Goal: Task Accomplishment & Management: Use online tool/utility

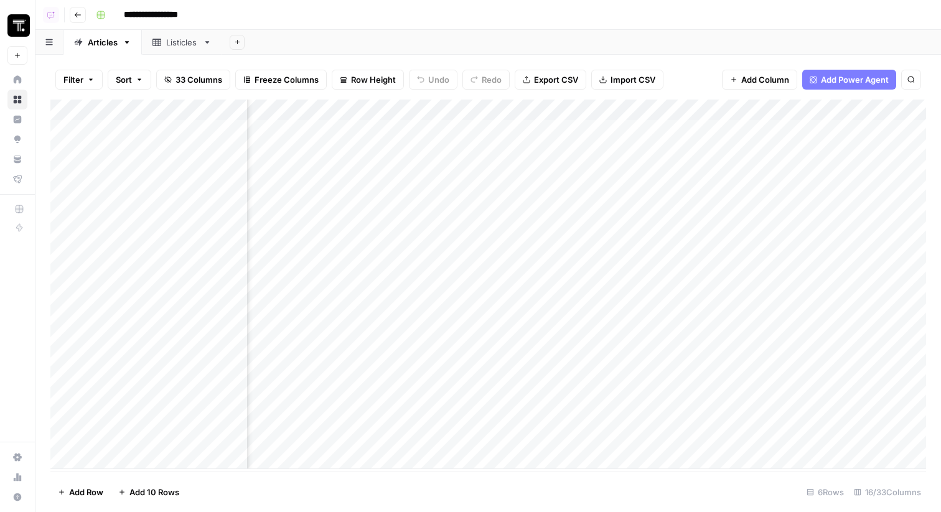
scroll to position [0, 152]
click at [25, 85] on link "Home" at bounding box center [17, 80] width 20 height 20
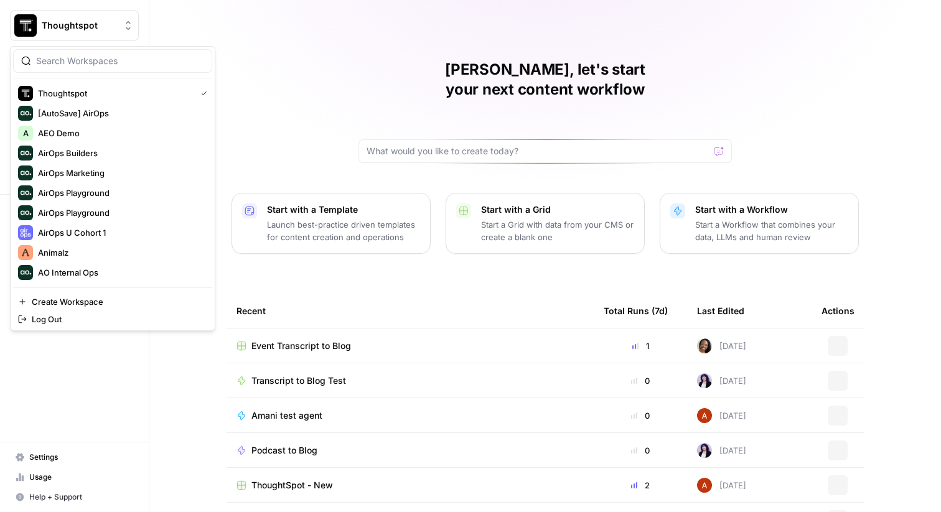
click at [73, 26] on span "Thoughtspot" at bounding box center [79, 25] width 75 height 12
type input "gong"
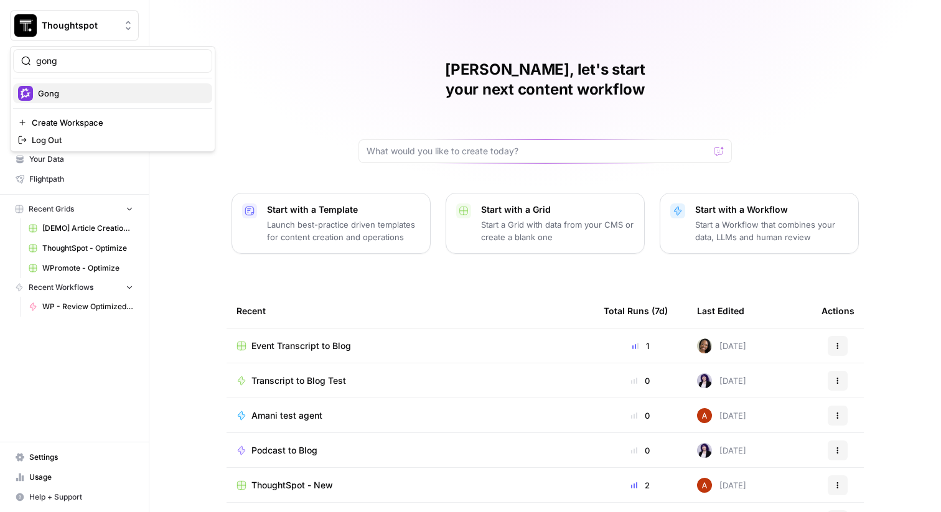
click at [47, 90] on span "Gong" at bounding box center [120, 93] width 164 height 12
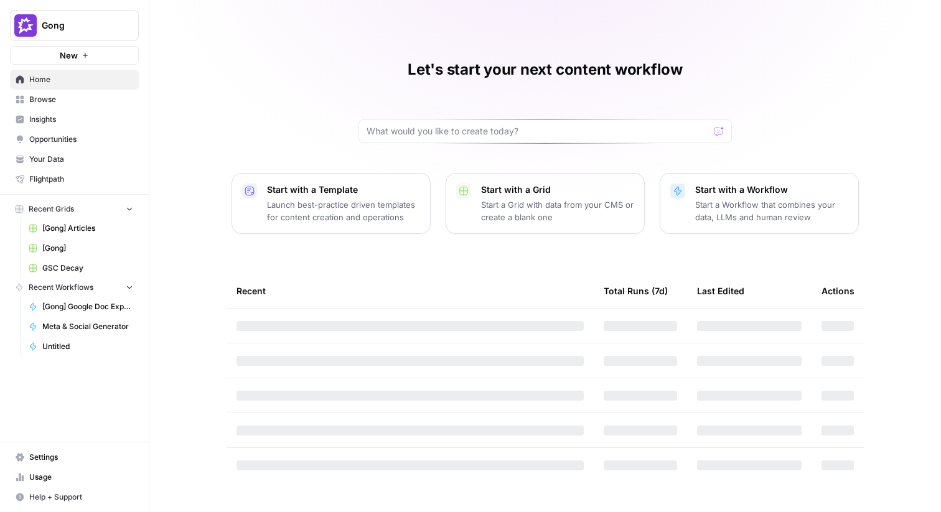
click at [113, 104] on span "Browse" at bounding box center [81, 99] width 104 height 11
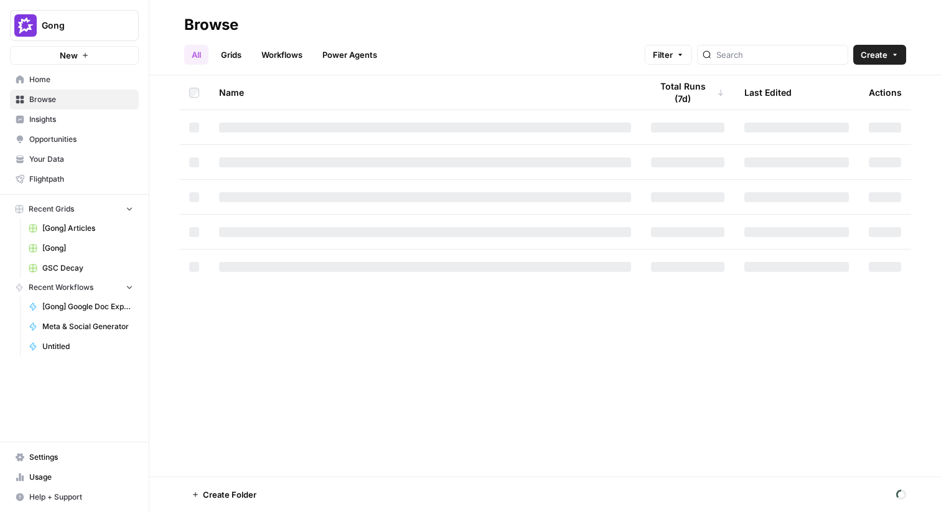
click at [266, 60] on link "Workflows" at bounding box center [282, 55] width 56 height 20
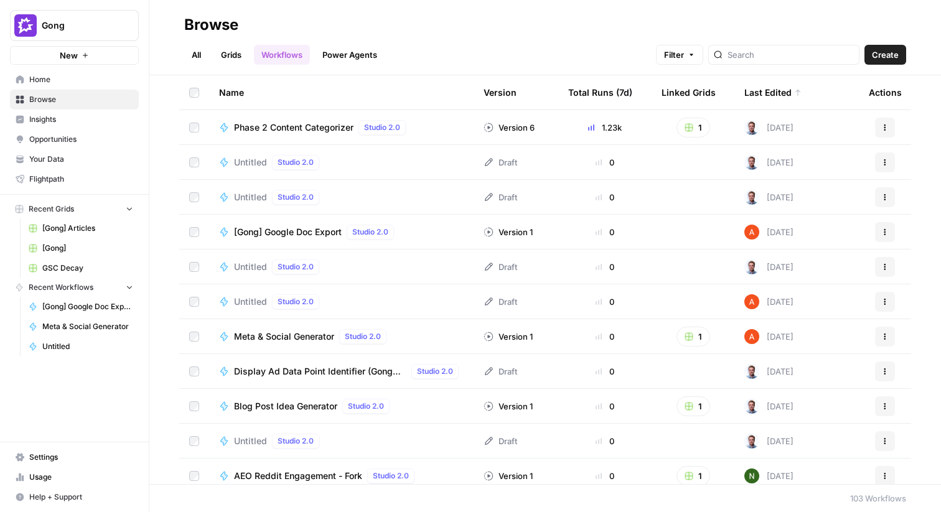
click at [238, 56] on link "Grids" at bounding box center [230, 55] width 35 height 20
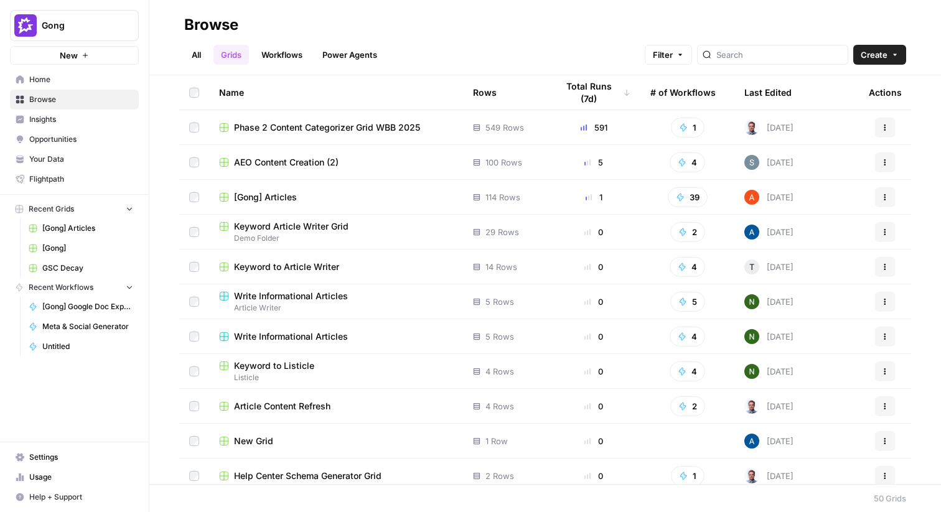
click at [274, 196] on span "[Gong] Articles" at bounding box center [265, 197] width 63 height 12
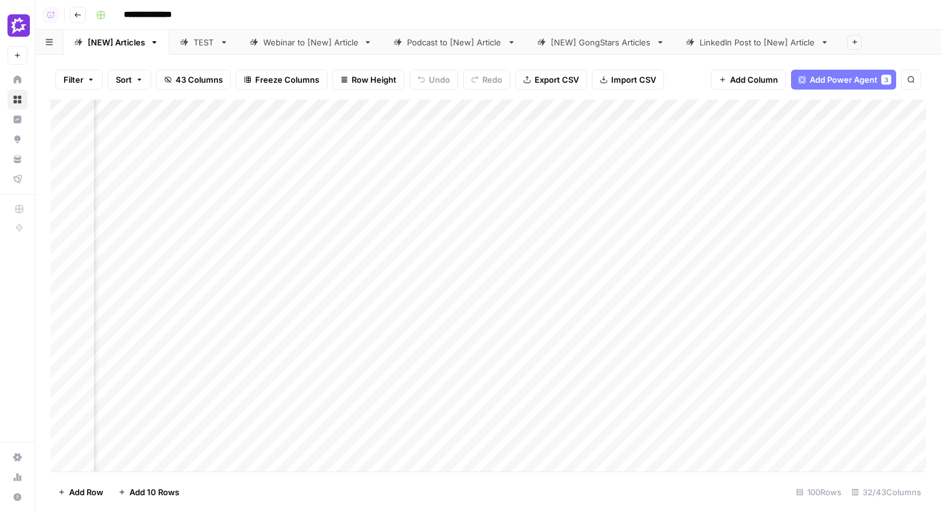
scroll to position [0, 3588]
click at [20, 81] on icon at bounding box center [17, 79] width 9 height 9
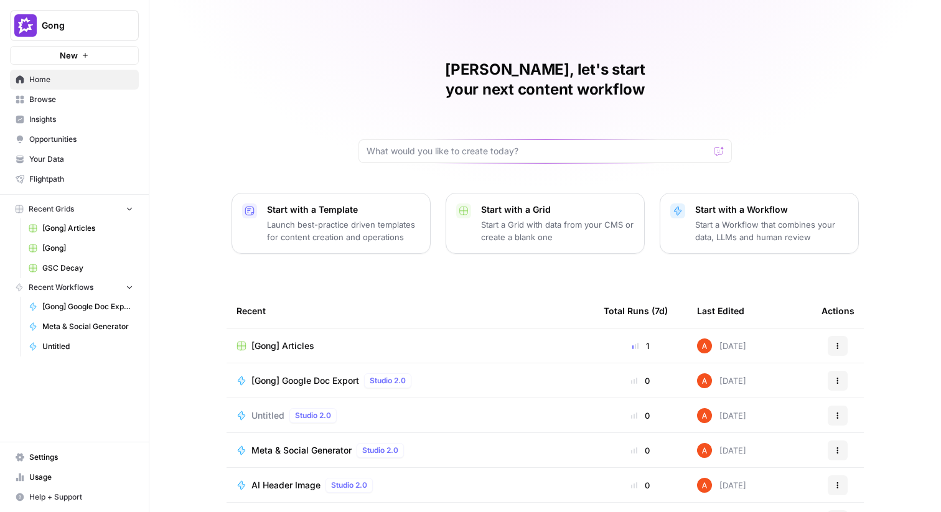
click at [309, 374] on span "[Gong] Google Doc Export" at bounding box center [305, 380] width 108 height 12
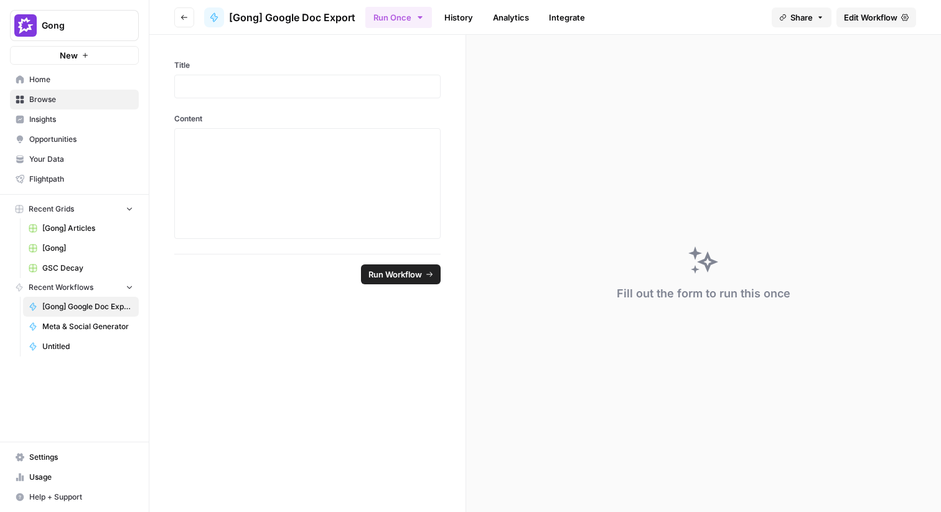
click at [847, 10] on link "Edit Workflow" at bounding box center [876, 17] width 80 height 20
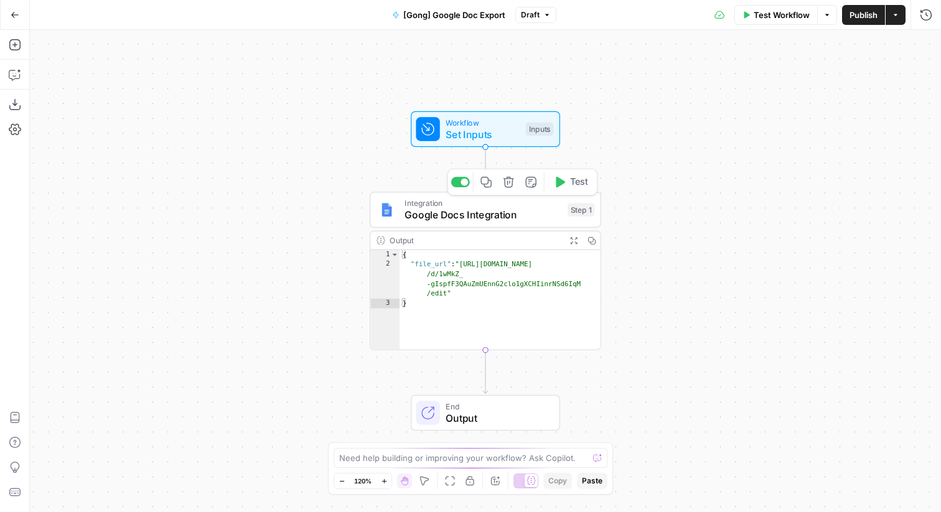
click at [437, 223] on div "Integration Google Docs Integration Step 1 Copy step Delete step Add Note Test" at bounding box center [485, 210] width 231 height 36
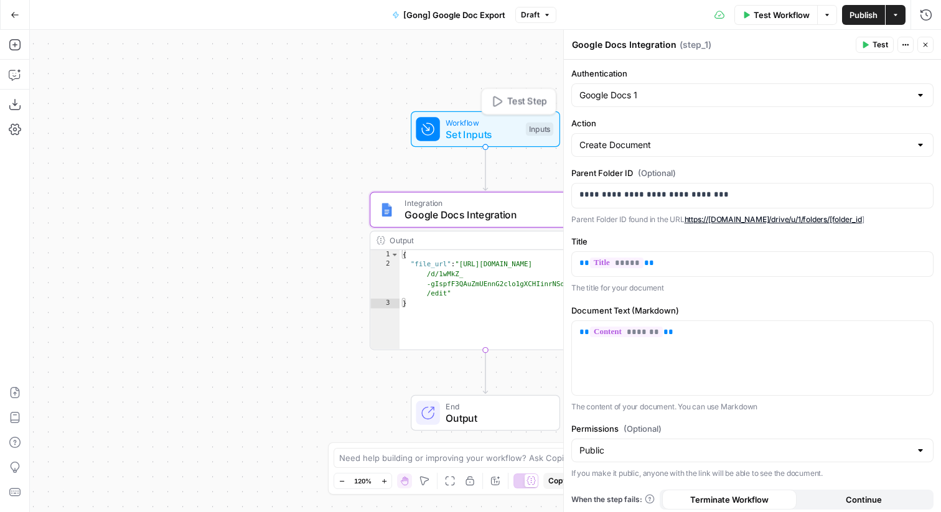
click at [524, 116] on div "Workflow Set Inputs Inputs Test Step" at bounding box center [484, 129] width 137 height 26
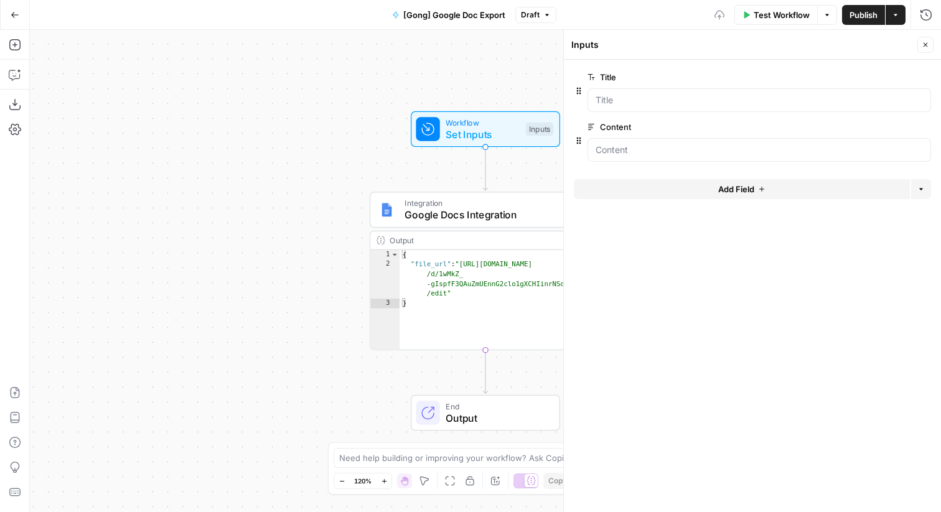
click at [654, 181] on button "Add Field" at bounding box center [742, 189] width 336 height 20
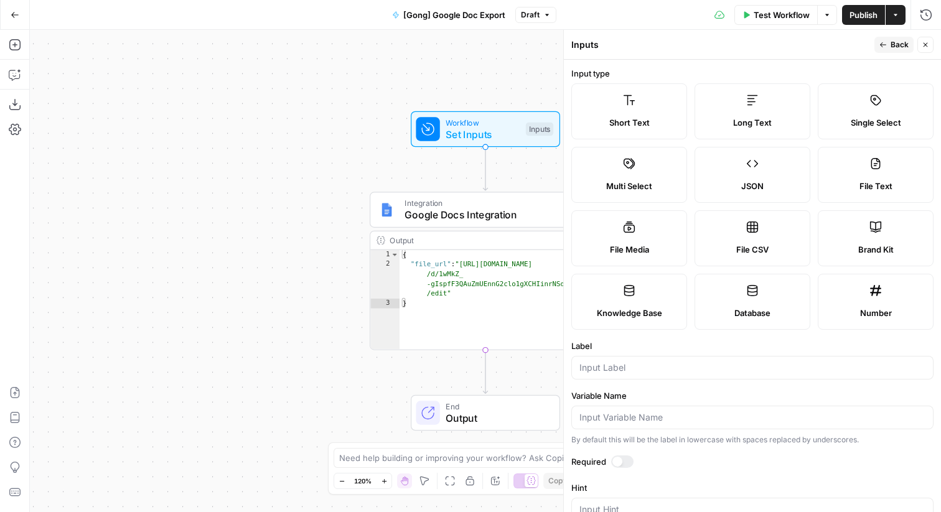
click at [729, 113] on label "Long Text" at bounding box center [752, 111] width 116 height 56
click at [628, 361] on input "Label" at bounding box center [752, 367] width 346 height 12
type input "Search Intent Analysis"
click at [901, 46] on span "Back" at bounding box center [899, 44] width 18 height 11
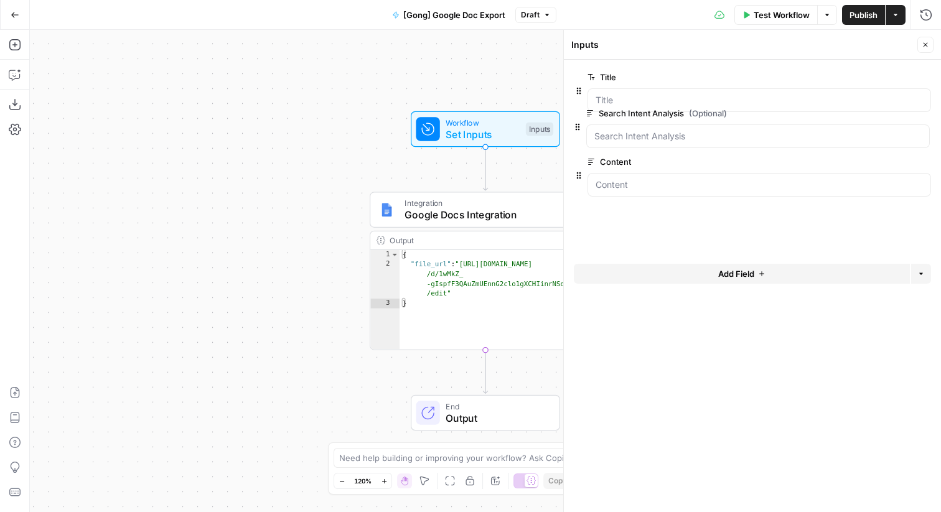
drag, startPoint x: 579, startPoint y: 191, endPoint x: 578, endPoint y: 122, distance: 69.1
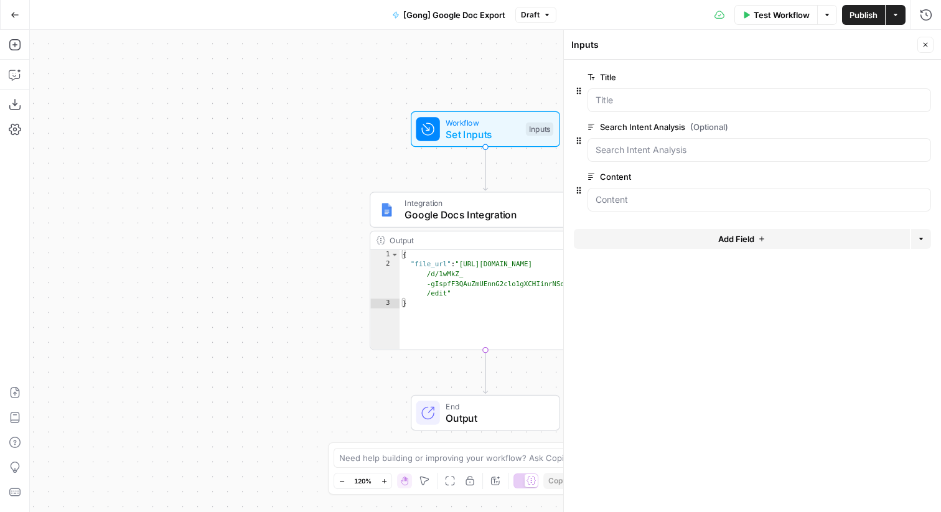
click at [896, 179] on span "edit field" at bounding box center [883, 177] width 27 height 10
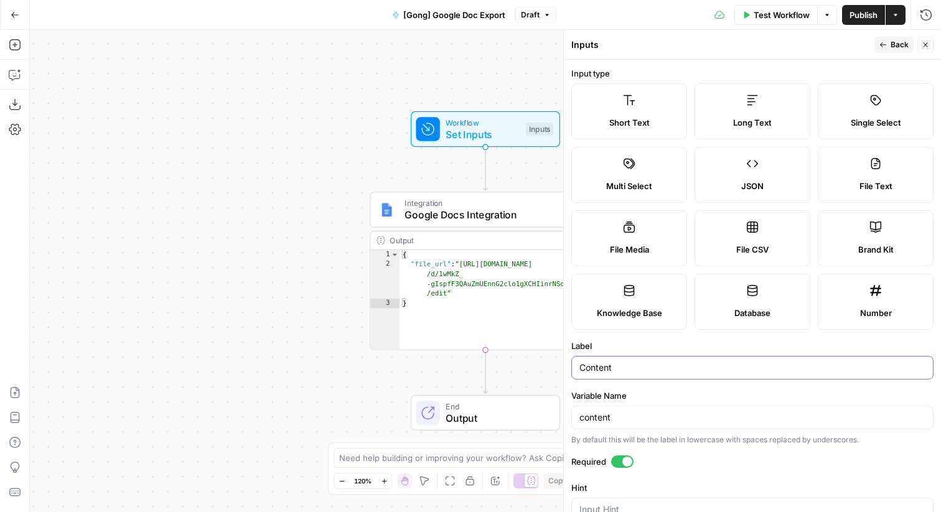
click at [631, 365] on input "Content" at bounding box center [752, 367] width 346 height 12
click at [621, 417] on input "content" at bounding box center [752, 417] width 346 height 12
click at [619, 371] on input "Content" at bounding box center [752, 367] width 346 height 12
type input "Outline V1"
click at [880, 45] on icon "button" at bounding box center [883, 44] width 6 height 5
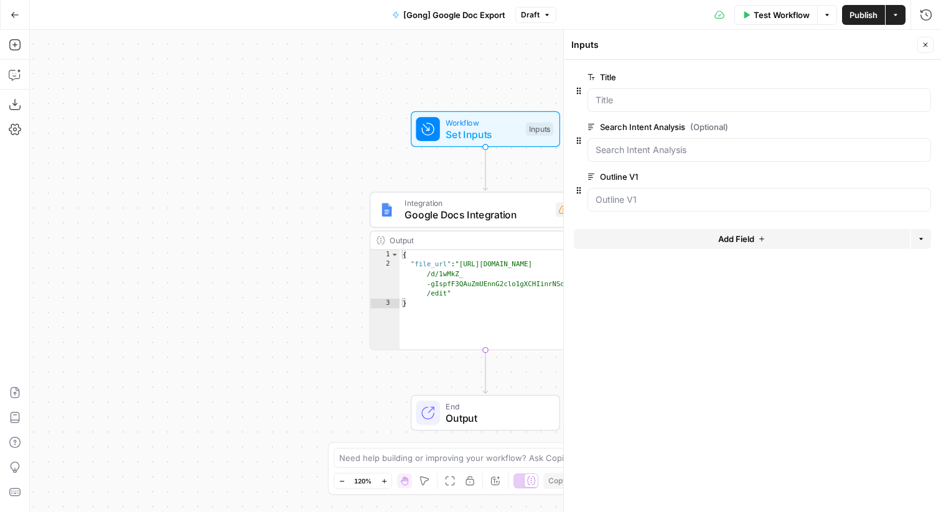
click at [875, 123] on span "edit field" at bounding box center [883, 127] width 27 height 10
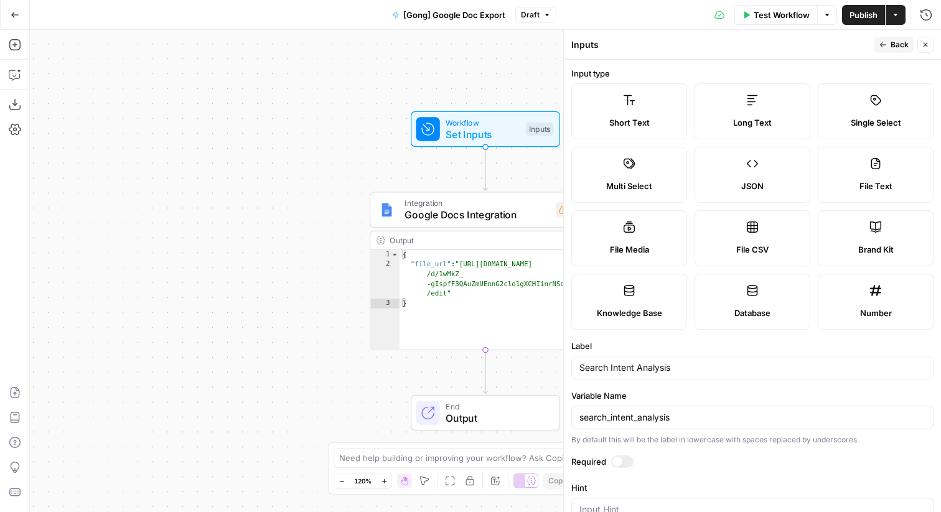
click at [618, 458] on div at bounding box center [617, 462] width 10 height 10
click at [889, 41] on button "Back" at bounding box center [893, 45] width 39 height 16
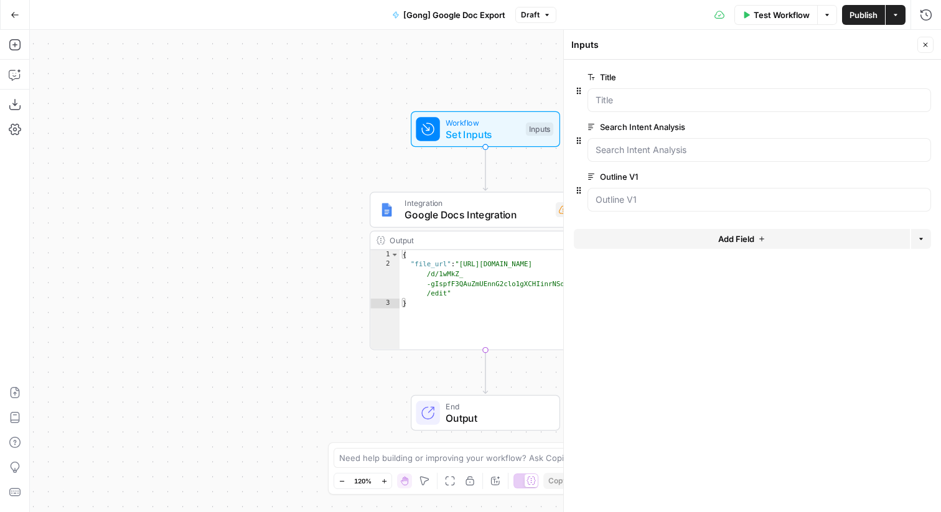
click at [841, 238] on button "Add Field" at bounding box center [742, 239] width 336 height 20
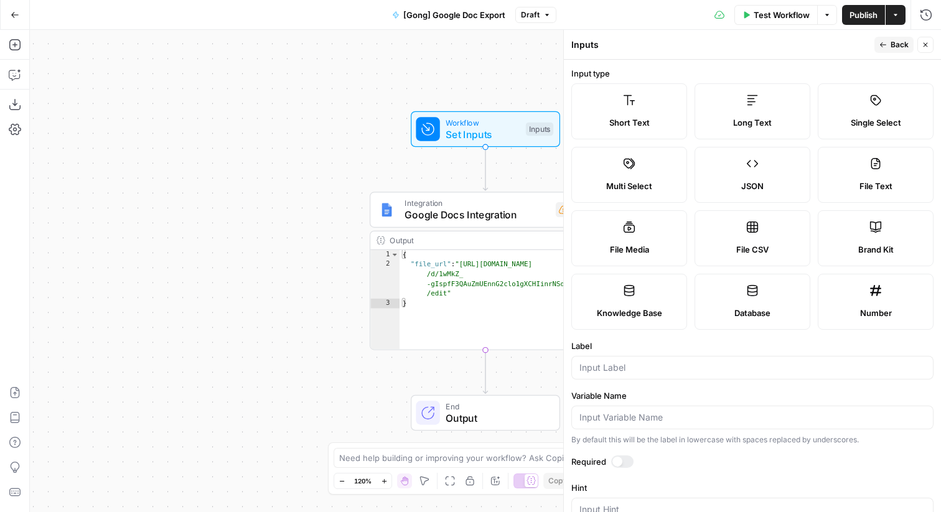
click at [751, 110] on label "Long Text" at bounding box center [752, 111] width 116 height 56
click at [654, 362] on input "Label" at bounding box center [752, 367] width 346 height 12
type input "SME Interview Questions"
click at [630, 455] on label "Required" at bounding box center [752, 461] width 362 height 12
click at [624, 459] on div at bounding box center [622, 461] width 22 height 12
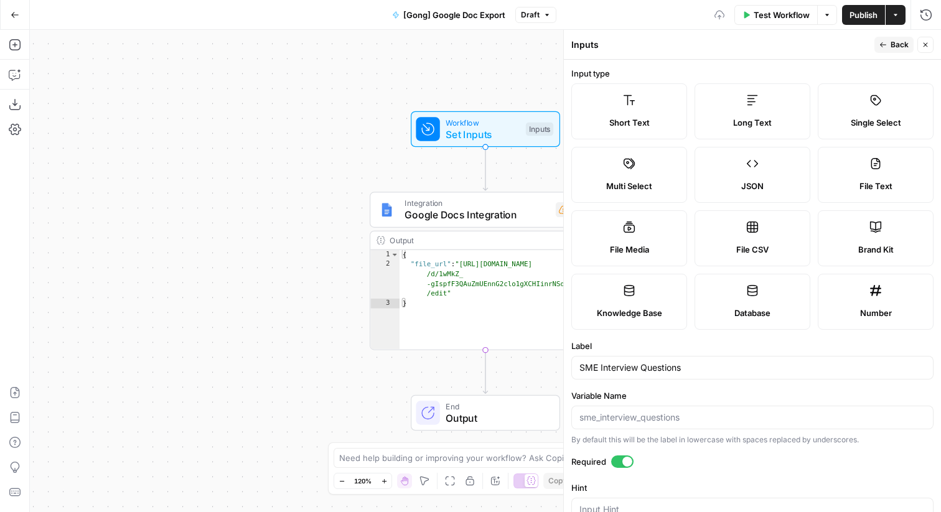
click at [881, 48] on icon "button" at bounding box center [882, 44] width 7 height 7
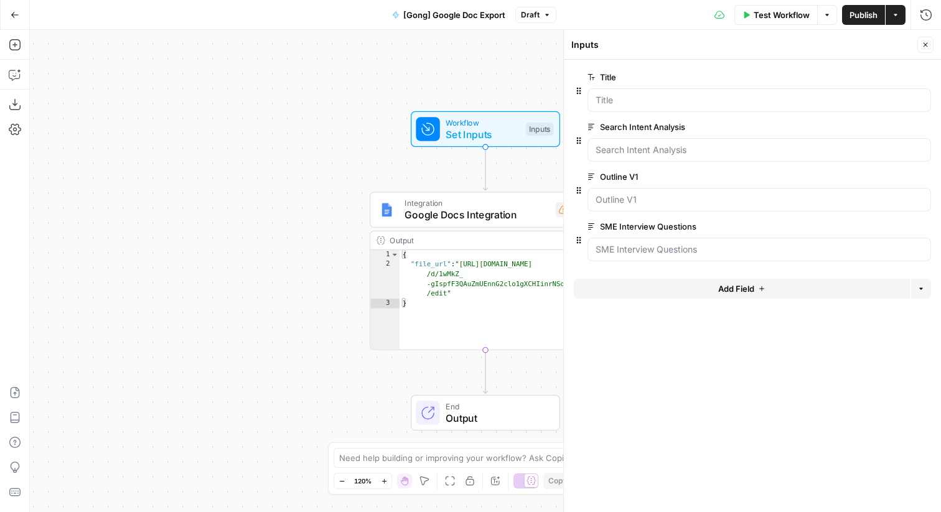
click at [695, 281] on button "Add Field" at bounding box center [742, 289] width 336 height 20
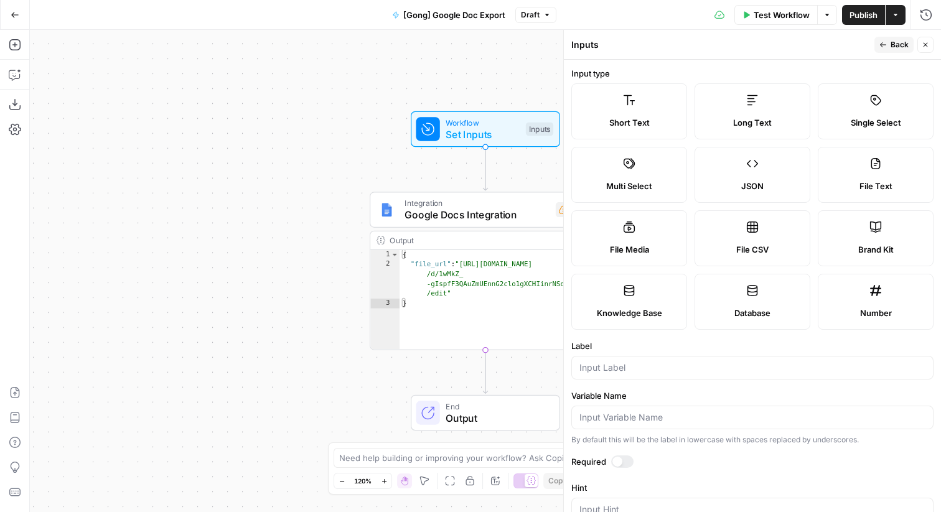
click at [776, 121] on div "Long Text" at bounding box center [752, 122] width 95 height 12
click at [624, 458] on div at bounding box center [622, 461] width 22 height 12
click at [624, 366] on input "Label" at bounding box center [752, 367] width 346 height 12
paste input "Final Outline (SME)"
type input "Final Outline (SME)"
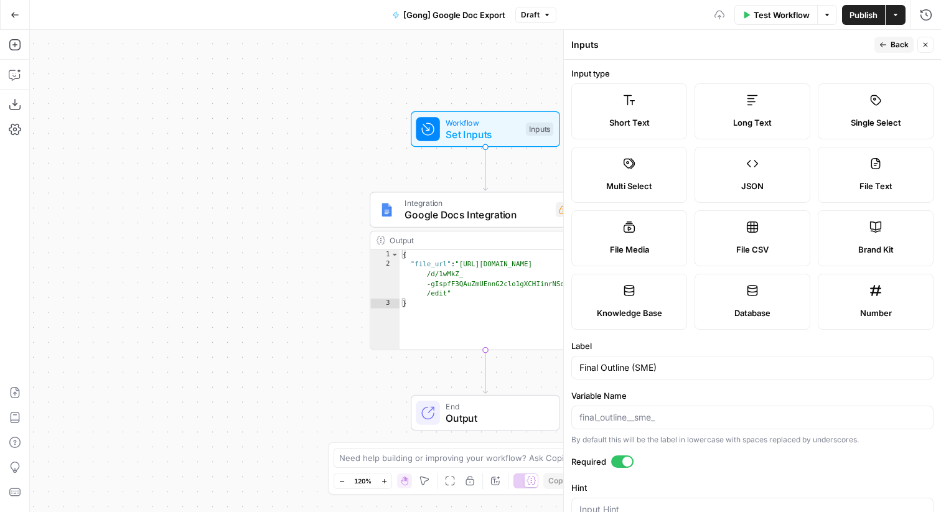
click at [893, 44] on span "Back" at bounding box center [899, 44] width 18 height 11
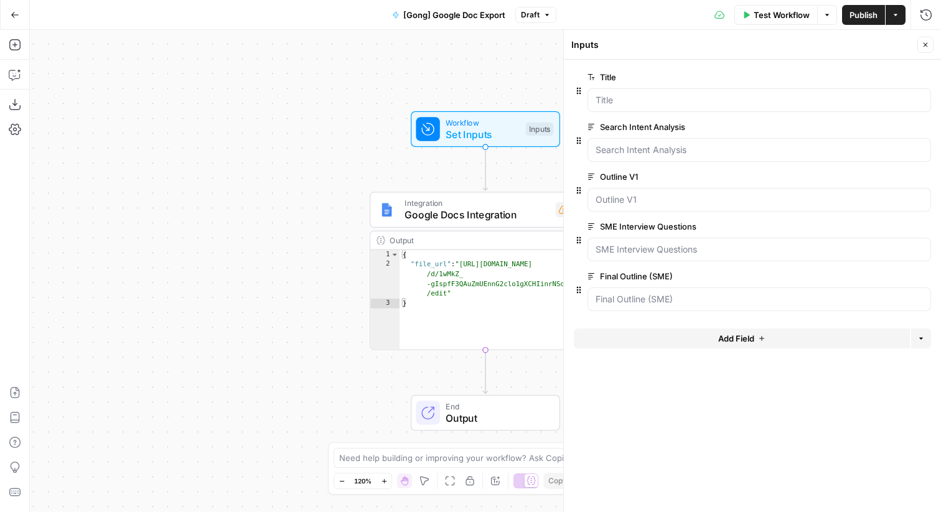
click at [635, 336] on button "Add Field" at bounding box center [742, 338] width 336 height 20
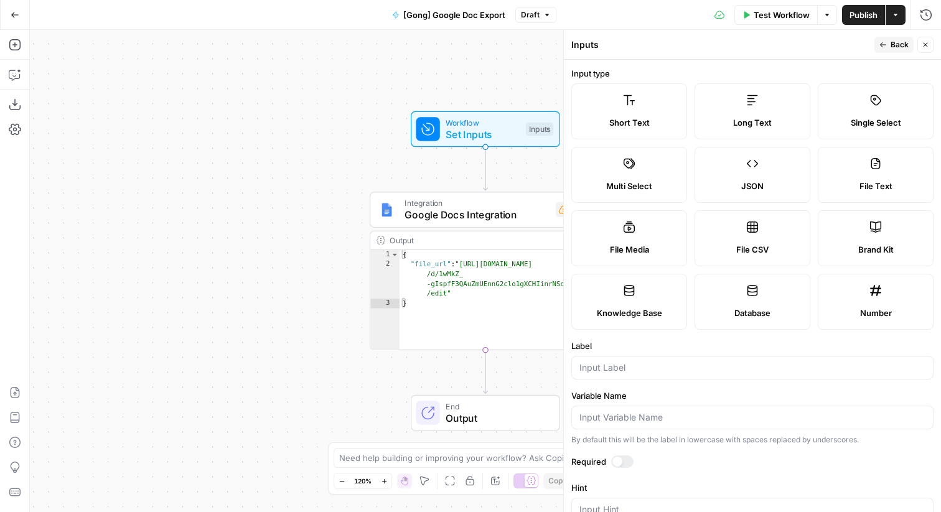
click at [737, 129] on label "Long Text" at bounding box center [752, 111] width 116 height 56
click at [666, 363] on input "Label" at bounding box center [752, 367] width 346 height 12
paste input "Article Draft"
type input "Article Draft"
click at [620, 464] on div at bounding box center [617, 462] width 10 height 10
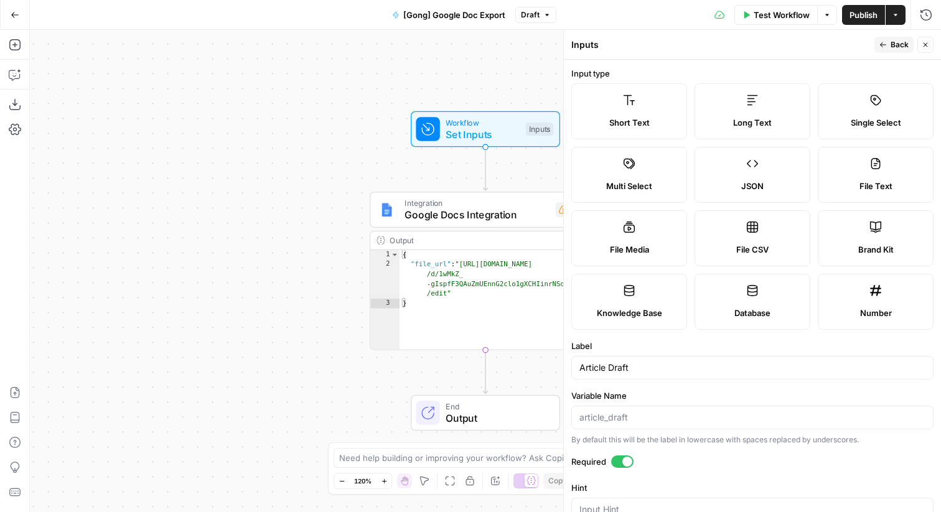
click at [884, 50] on button "Back" at bounding box center [893, 45] width 39 height 16
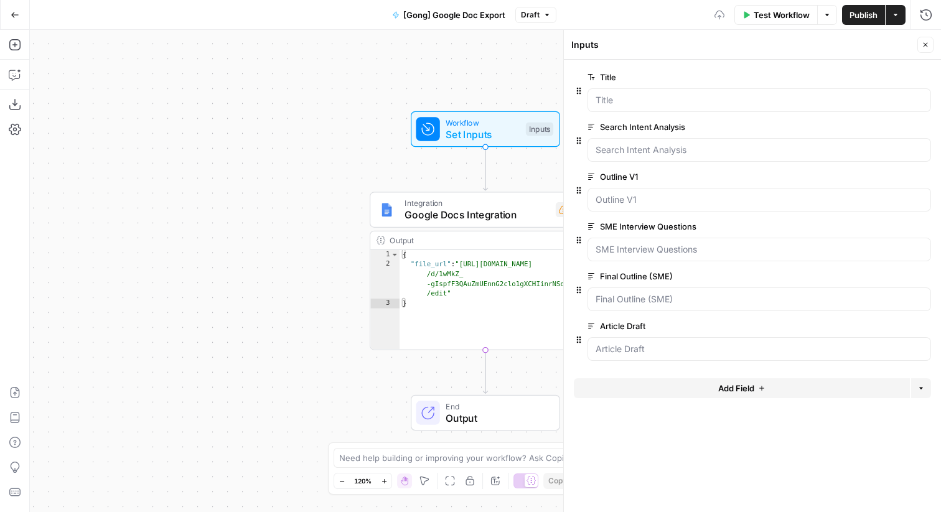
click at [924, 42] on icon "button" at bounding box center [924, 44] width 7 height 7
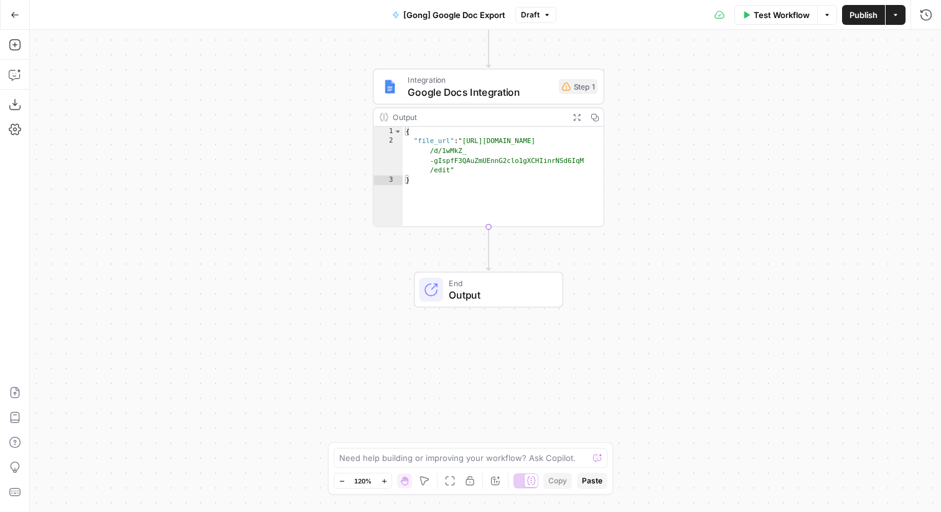
click at [589, 103] on div "Integration Google Docs Integration Step 1 Copy step Delete step Add Note Test" at bounding box center [488, 86] width 231 height 36
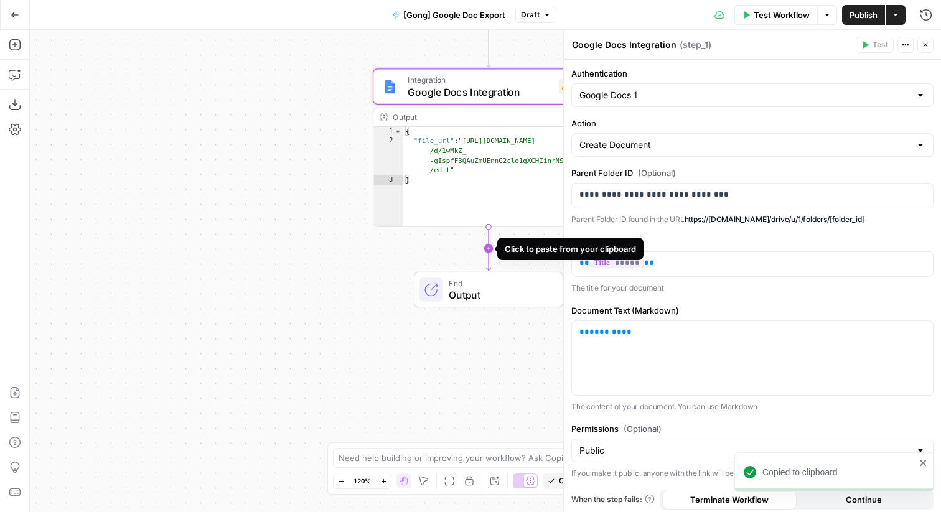
click at [490, 246] on icon "Edge from step_1 to end" at bounding box center [488, 249] width 4 height 44
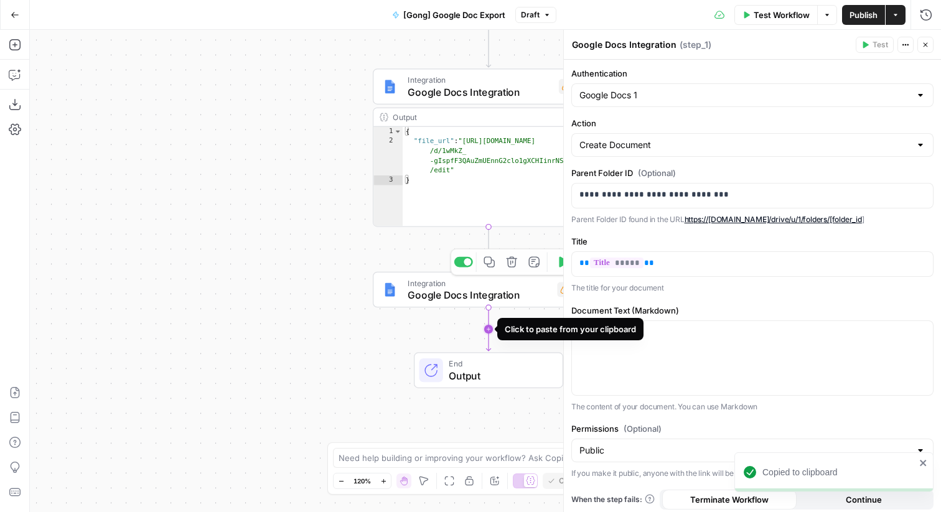
click at [486, 325] on icon "Edge from step_2 to end" at bounding box center [488, 329] width 4 height 44
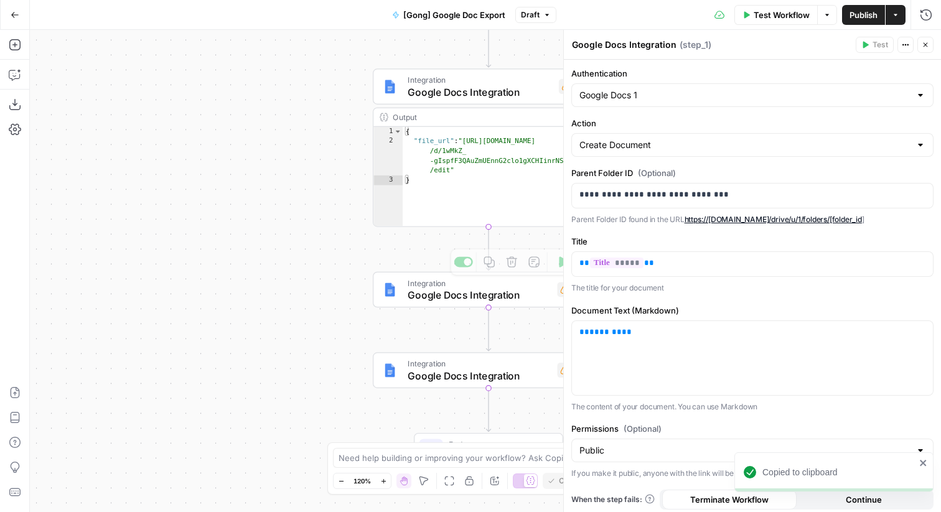
click at [448, 299] on span "Google Docs Integration" at bounding box center [478, 294] width 143 height 15
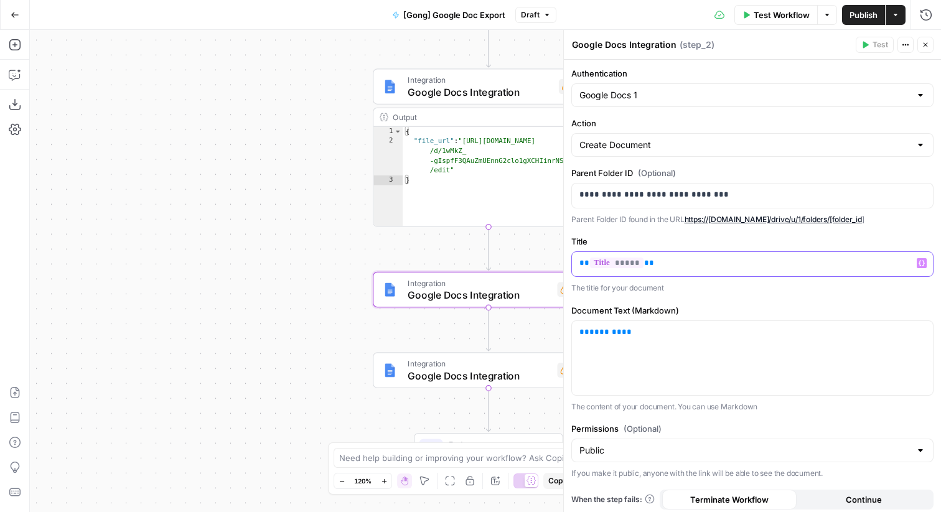
click at [658, 268] on p "** ***** **" at bounding box center [752, 263] width 346 height 12
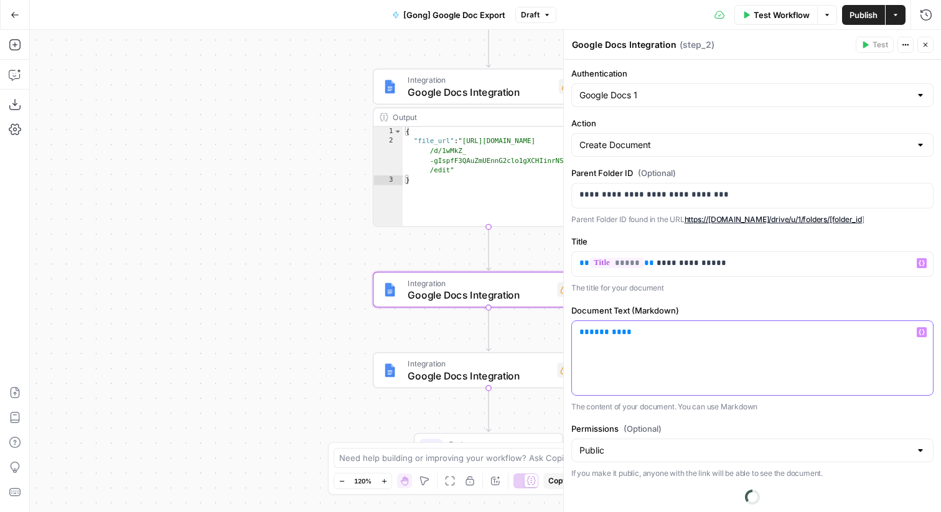
click at [661, 343] on div "** ******* **" at bounding box center [752, 358] width 361 height 74
click at [924, 334] on icon "button" at bounding box center [921, 332] width 6 height 6
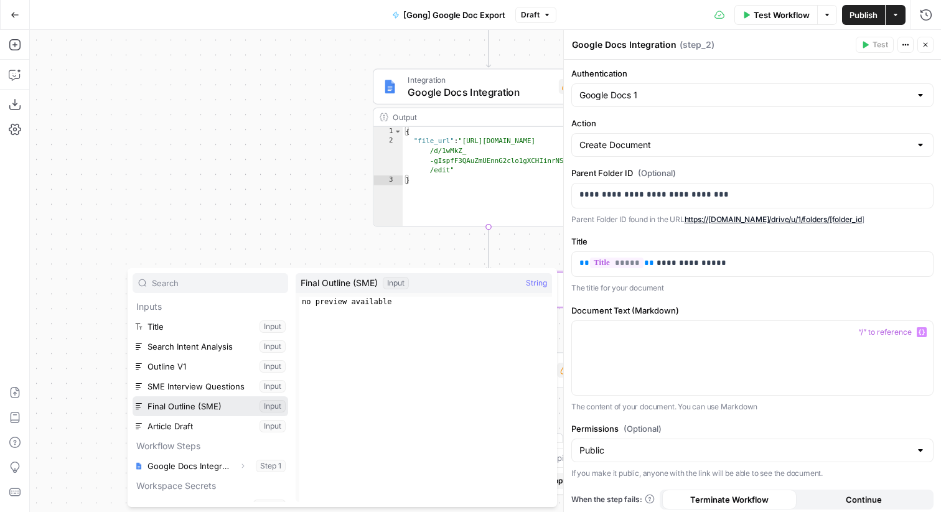
click at [200, 404] on button "Select variable Final Outline (SME)" at bounding box center [211, 406] width 156 height 20
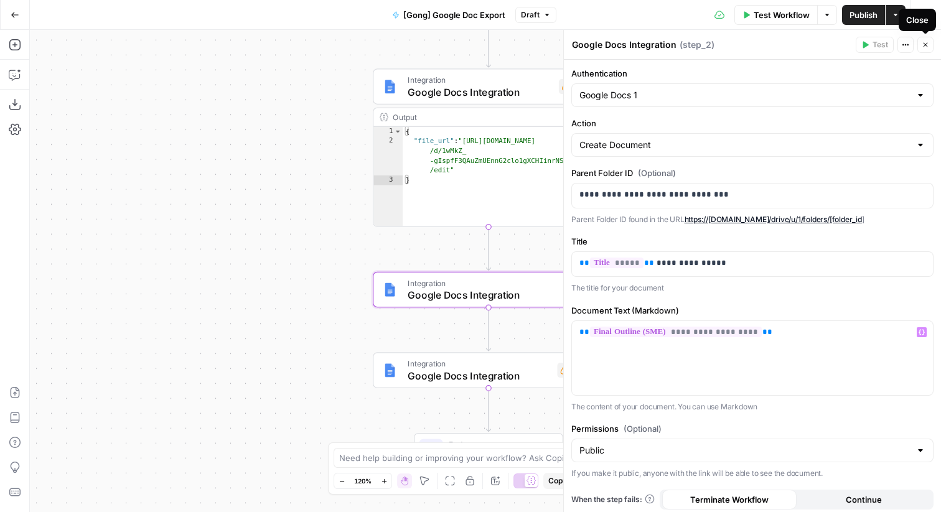
click at [921, 49] on button "Close" at bounding box center [925, 45] width 16 height 16
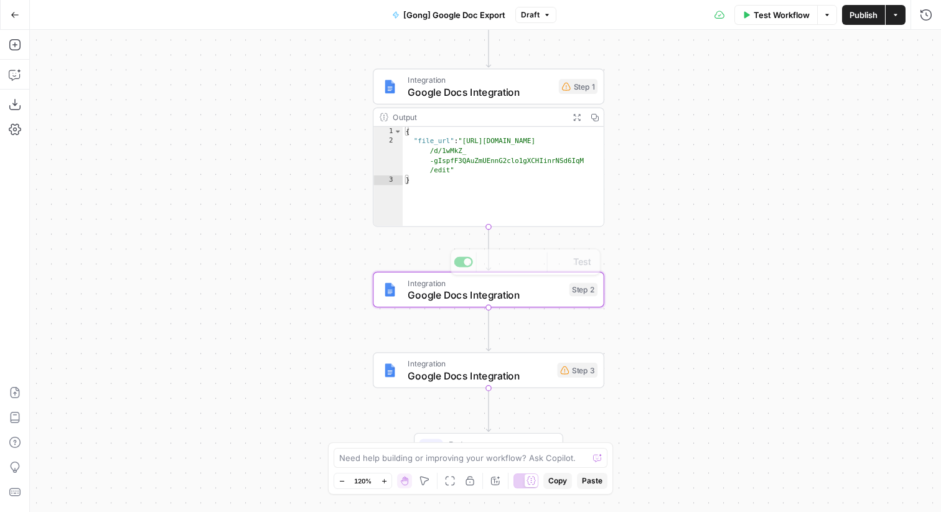
click at [557, 361] on div "Integration Google Docs Integration Step 3" at bounding box center [488, 371] width 220 height 26
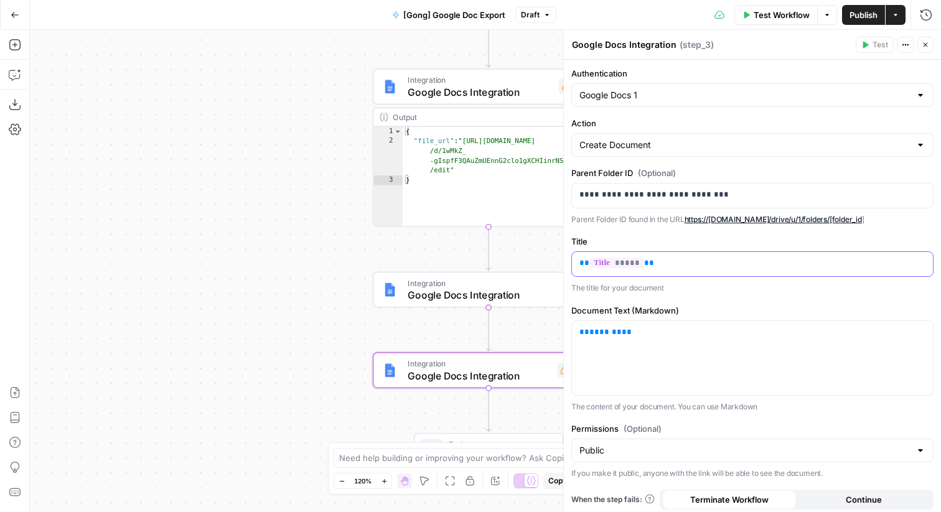
click at [702, 259] on p "** ***** **" at bounding box center [752, 263] width 346 height 12
click at [702, 259] on p "** ***** ** *" at bounding box center [752, 263] width 346 height 12
click at [712, 267] on p "** ***** ** *" at bounding box center [752, 263] width 346 height 12
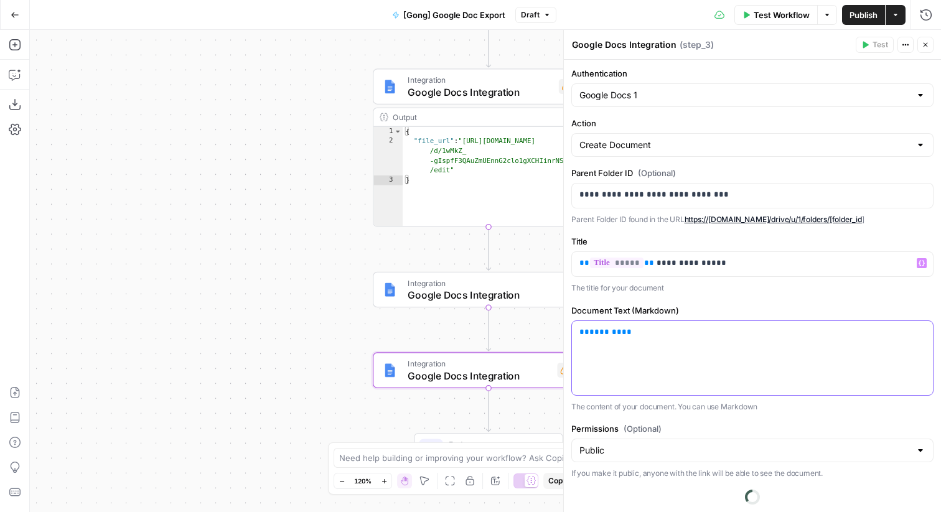
click at [681, 347] on div "** ******* **" at bounding box center [752, 358] width 361 height 74
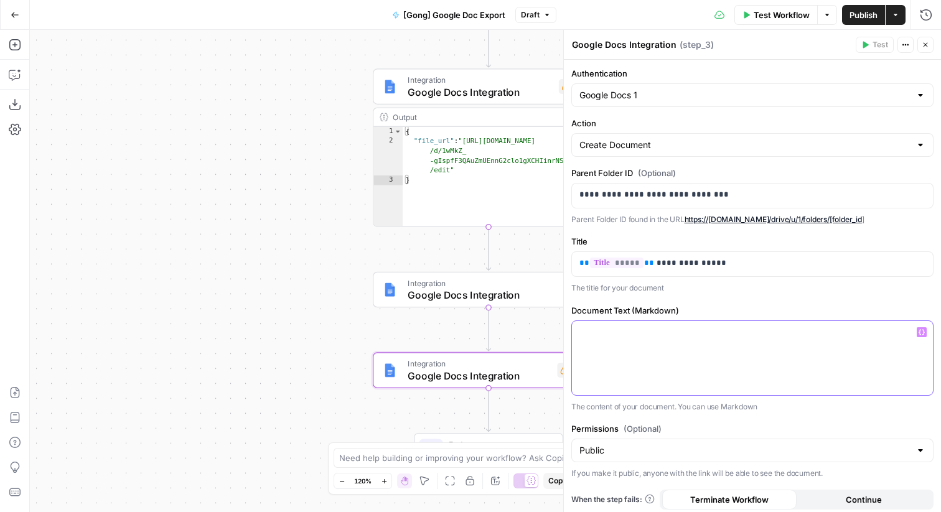
click at [917, 328] on button "Variables Menu" at bounding box center [921, 332] width 10 height 10
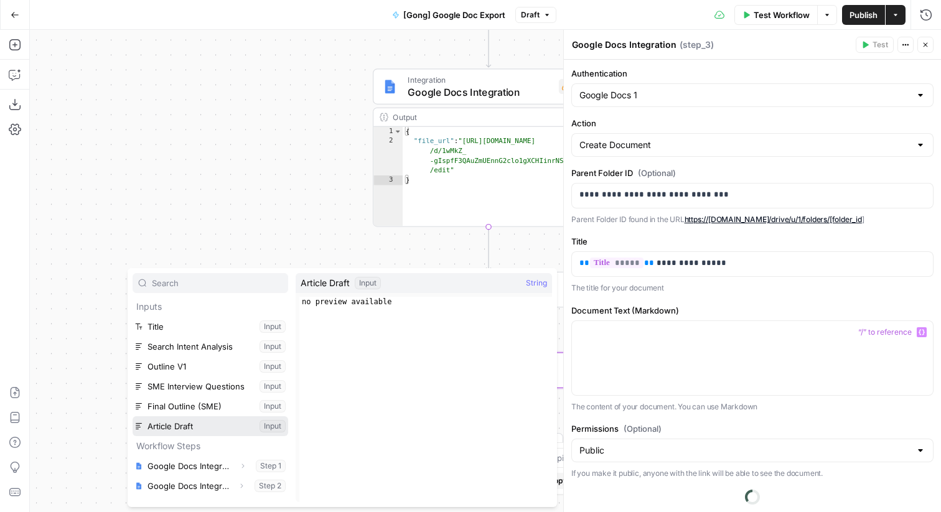
click at [210, 425] on button "Select variable Article Draft" at bounding box center [211, 426] width 156 height 20
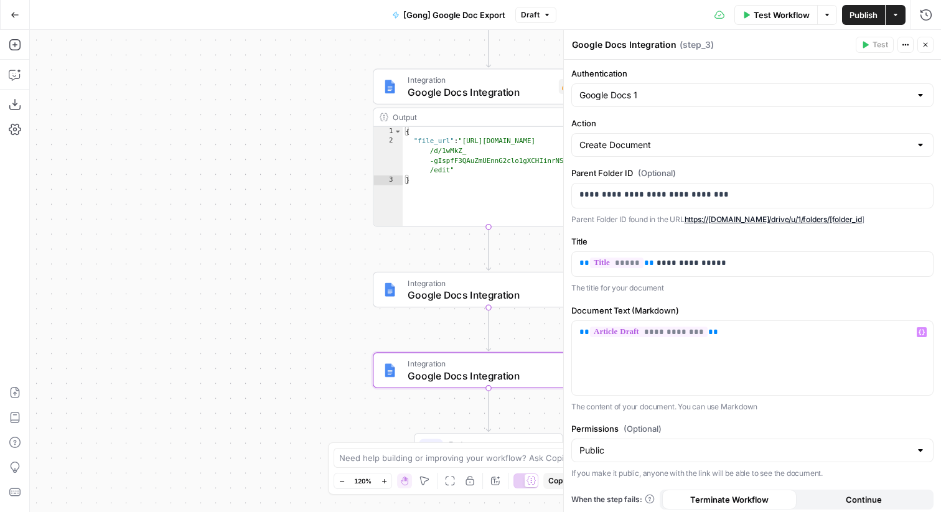
click at [924, 48] on icon "button" at bounding box center [924, 44] width 7 height 7
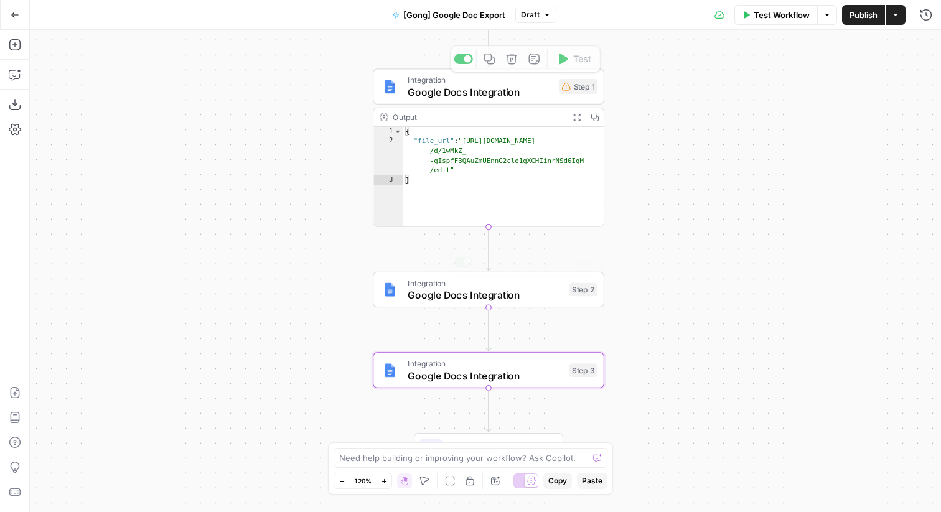
click at [537, 371] on span "Google Docs Integration" at bounding box center [485, 375] width 156 height 15
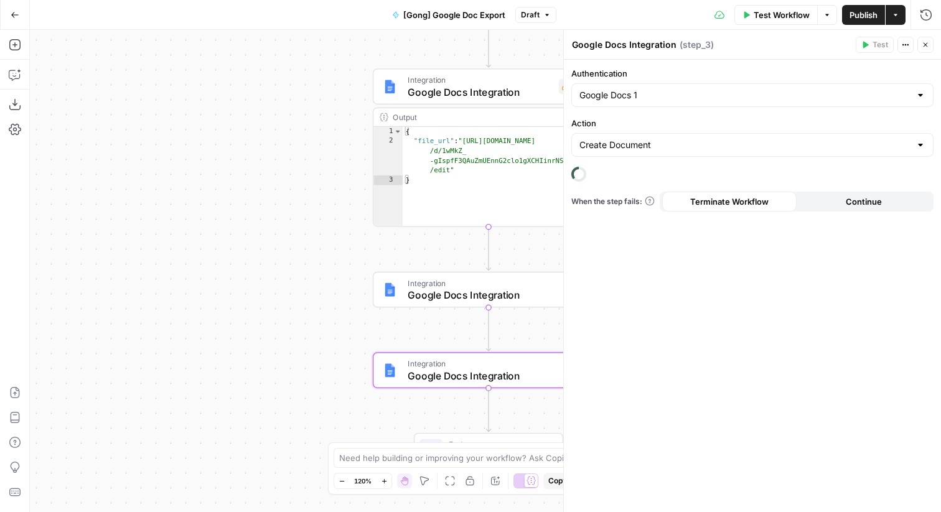
click at [633, 44] on textarea "Google Docs Integration" at bounding box center [624, 45] width 105 height 12
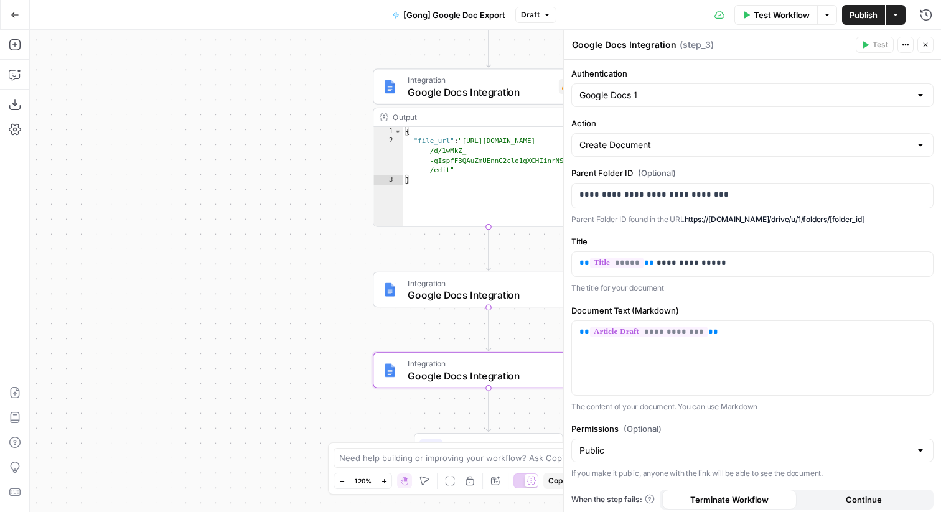
drag, startPoint x: 606, startPoint y: 43, endPoint x: 577, endPoint y: 43, distance: 28.6
click at [577, 43] on textarea "Google Docs Integration" at bounding box center [624, 45] width 105 height 12
click at [636, 48] on textarea "GDocs Integration" at bounding box center [611, 45] width 78 height 12
type textarea "GDocs Article Draft"
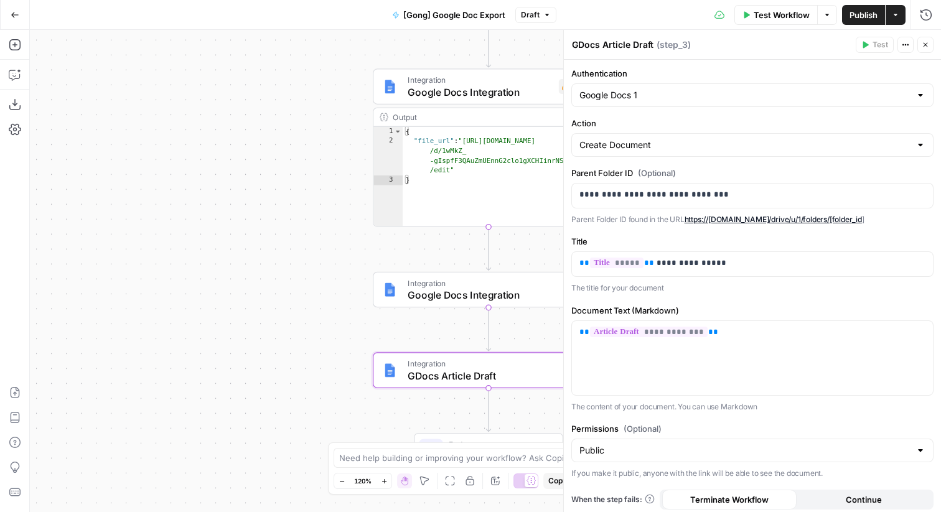
click at [509, 282] on span "Integration" at bounding box center [485, 283] width 156 height 12
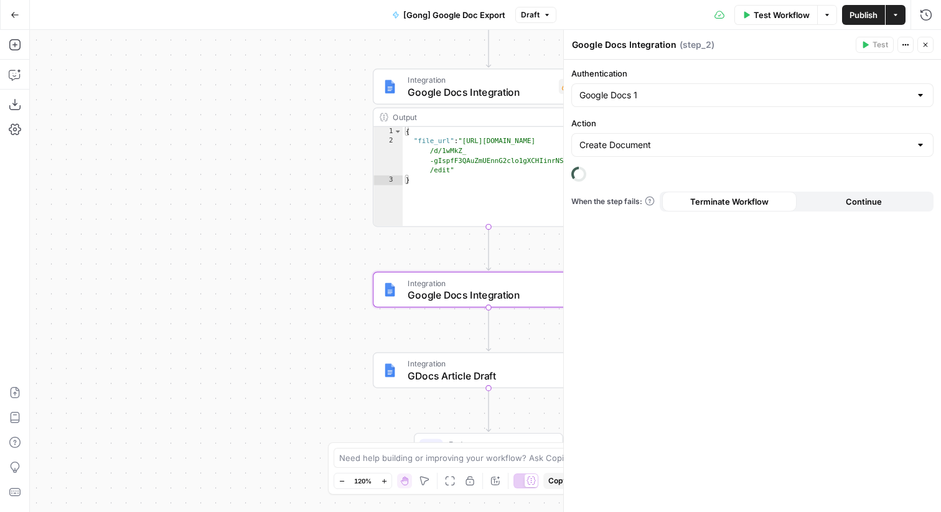
click at [611, 49] on textarea "Google Docs Integration" at bounding box center [624, 45] width 105 height 12
paste textarea "Docs Article Draft"
drag, startPoint x: 605, startPoint y: 43, endPoint x: 676, endPoint y: 42, distance: 71.5
click at [676, 42] on div "GDocs Article Draft GDocs Article Draft ( step_2 )" at bounding box center [711, 45] width 281 height 14
type textarea "GDocs Final Outline"
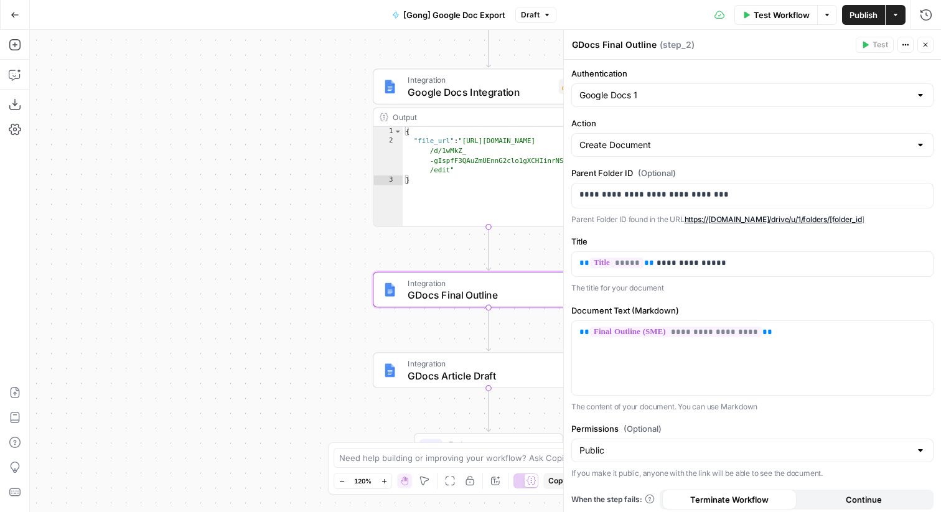
click at [923, 50] on button "Close" at bounding box center [925, 45] width 16 height 16
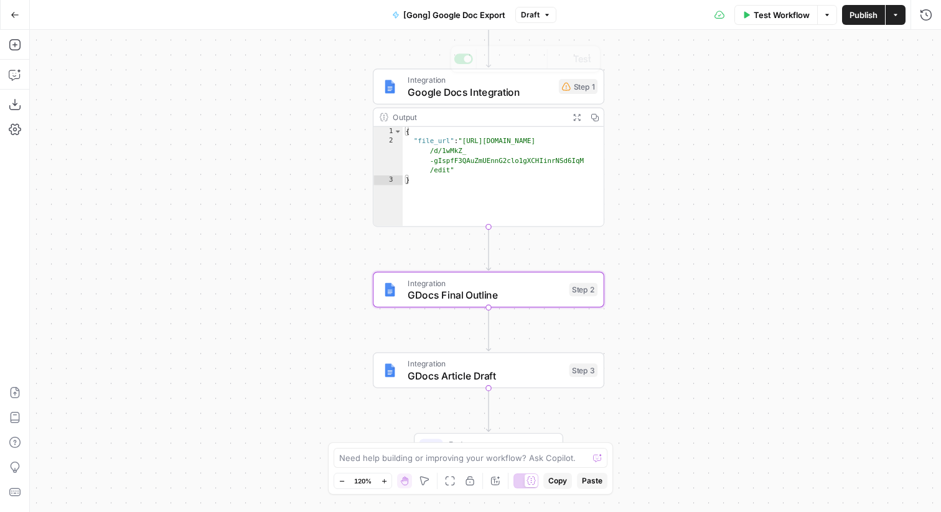
click at [549, 105] on div "Integration Google Docs Integration Step 1 Copy step Delete step Add Note Test …" at bounding box center [488, 147] width 231 height 158
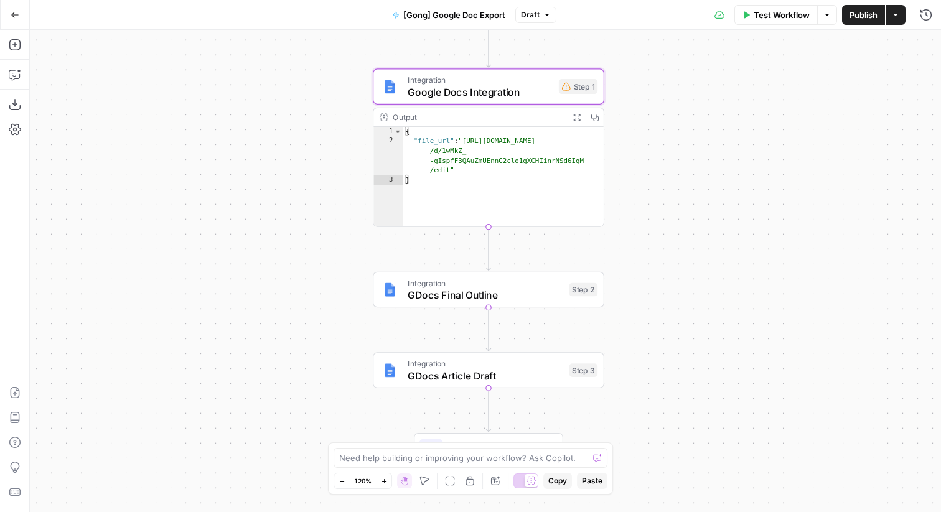
click at [529, 96] on span "Google Docs Integration" at bounding box center [479, 92] width 145 height 15
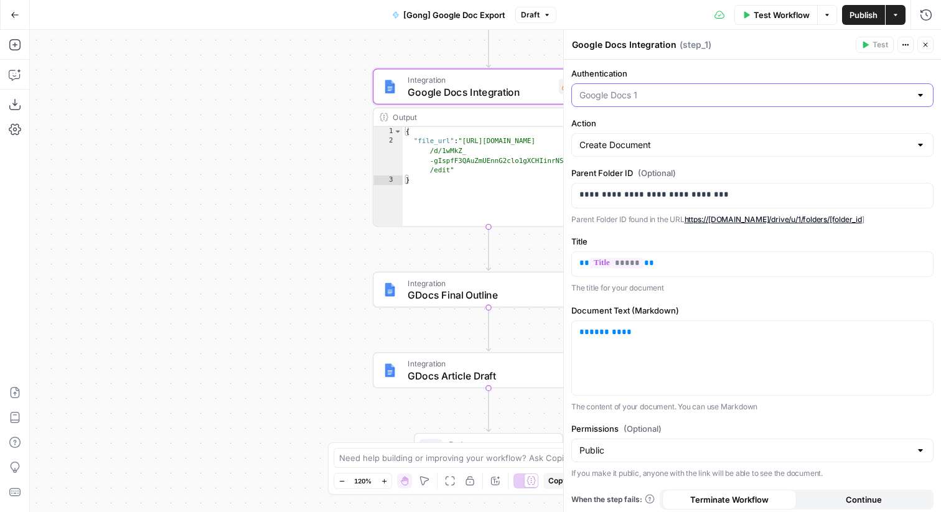
click at [688, 97] on input "Authentication" at bounding box center [744, 95] width 331 height 12
type input "Google Docs 1"
click at [679, 47] on span "( step_1 )" at bounding box center [695, 45] width 32 height 12
drag, startPoint x: 605, startPoint y: 44, endPoint x: 577, endPoint y: 44, distance: 28.0
click at [577, 44] on textarea "Google Docs Integration" at bounding box center [624, 45] width 105 height 12
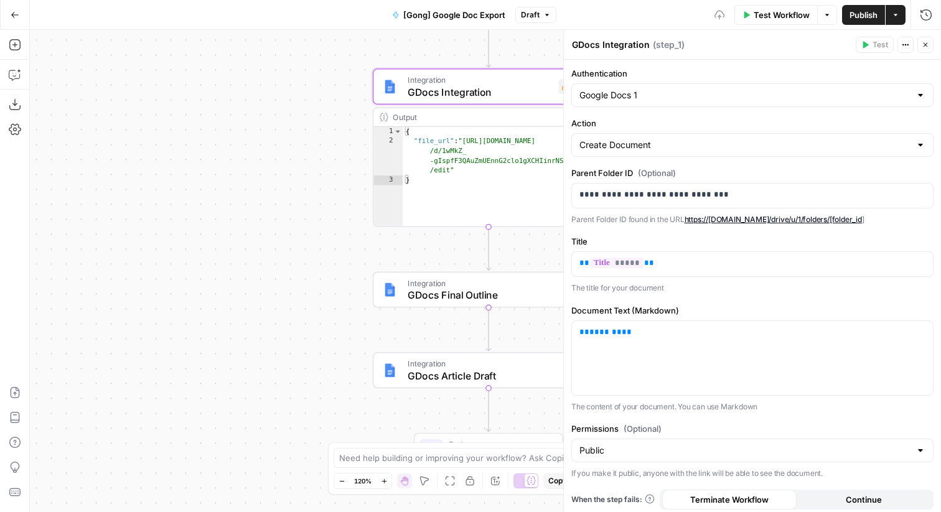
click at [620, 45] on textarea "GDocs Integration" at bounding box center [611, 45] width 78 height 12
type textarea "GDocs Pre Process"
click at [710, 262] on p "** ***** **" at bounding box center [752, 263] width 346 height 12
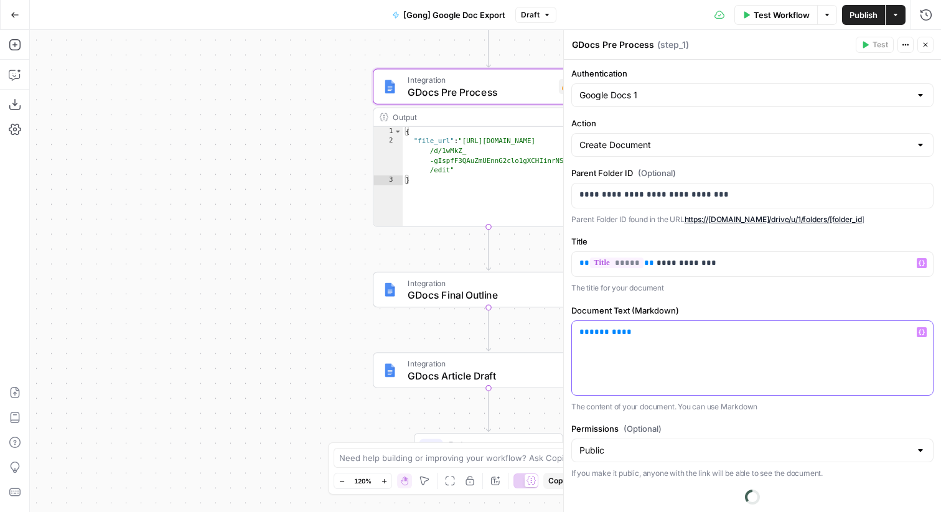
click at [685, 333] on p "** ******* **" at bounding box center [752, 332] width 346 height 12
click at [600, 383] on p "**********" at bounding box center [752, 357] width 346 height 62
drag, startPoint x: 600, startPoint y: 383, endPoint x: 564, endPoint y: 383, distance: 35.5
click at [565, 383] on div "**********" at bounding box center [752, 271] width 378 height 482
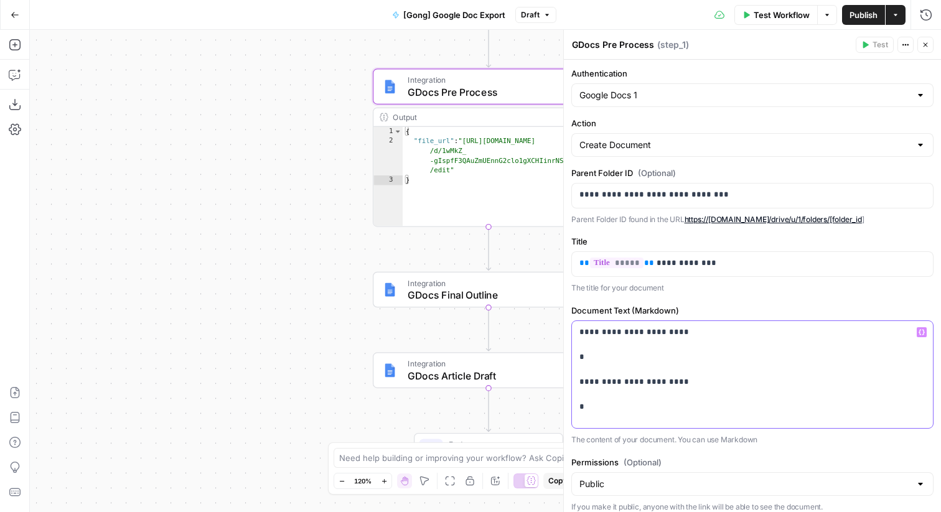
scroll to position [14, 0]
drag, startPoint x: 590, startPoint y: 420, endPoint x: 567, endPoint y: 420, distance: 23.0
click at [567, 420] on div "**********" at bounding box center [752, 271] width 378 height 482
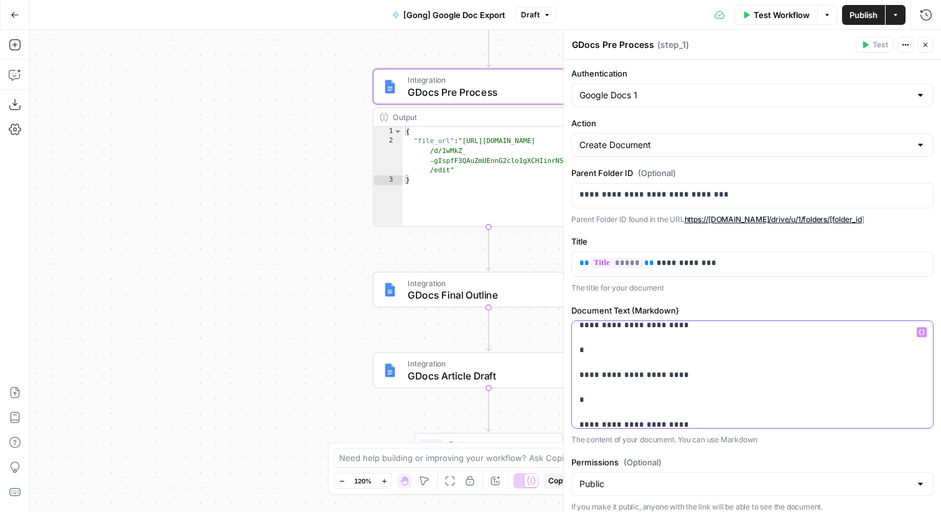
scroll to position [0, 0]
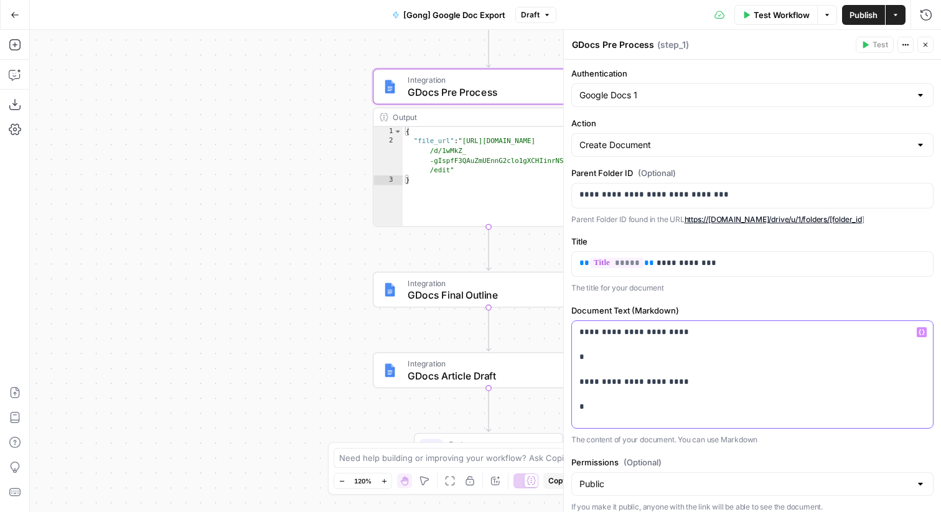
drag, startPoint x: 587, startPoint y: 380, endPoint x: 681, endPoint y: 381, distance: 94.6
click at [681, 381] on p "**********" at bounding box center [752, 394] width 346 height 137
drag, startPoint x: 682, startPoint y: 393, endPoint x: 587, endPoint y: 394, distance: 95.8
click at [587, 394] on p "**********" at bounding box center [752, 355] width 346 height 137
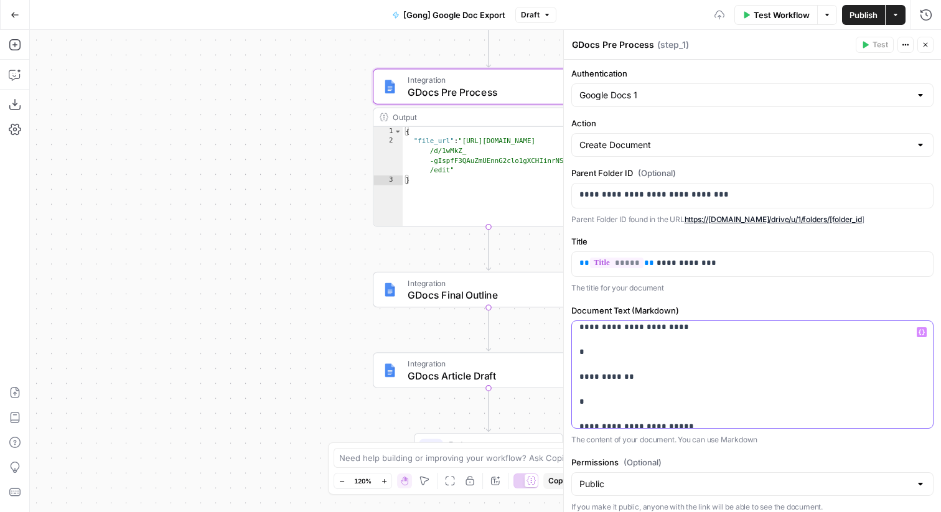
scroll to position [0, 0]
drag, startPoint x: 597, startPoint y: 351, endPoint x: 565, endPoint y: 351, distance: 31.7
click at [565, 351] on div "**********" at bounding box center [752, 271] width 378 height 482
click at [921, 330] on icon "button" at bounding box center [921, 332] width 6 height 6
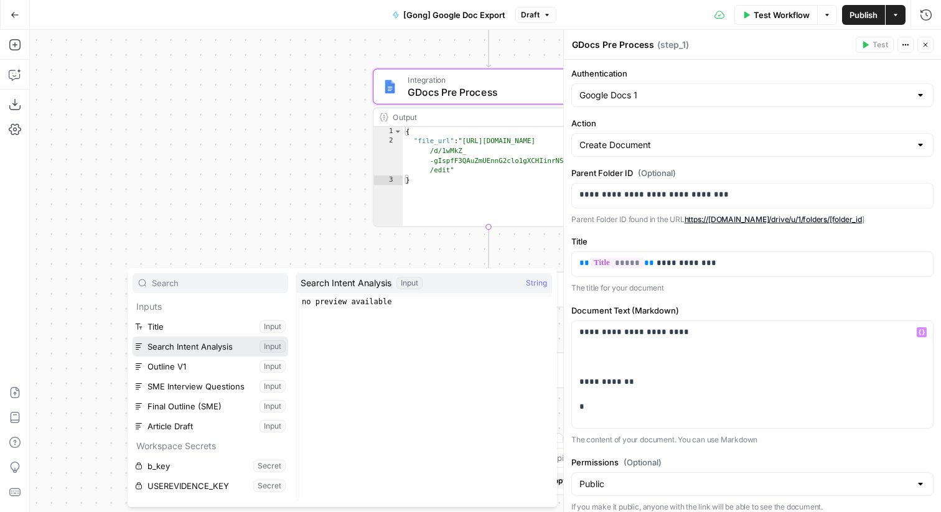
click at [223, 345] on button "Select variable Search Intent Analysis" at bounding box center [211, 347] width 156 height 20
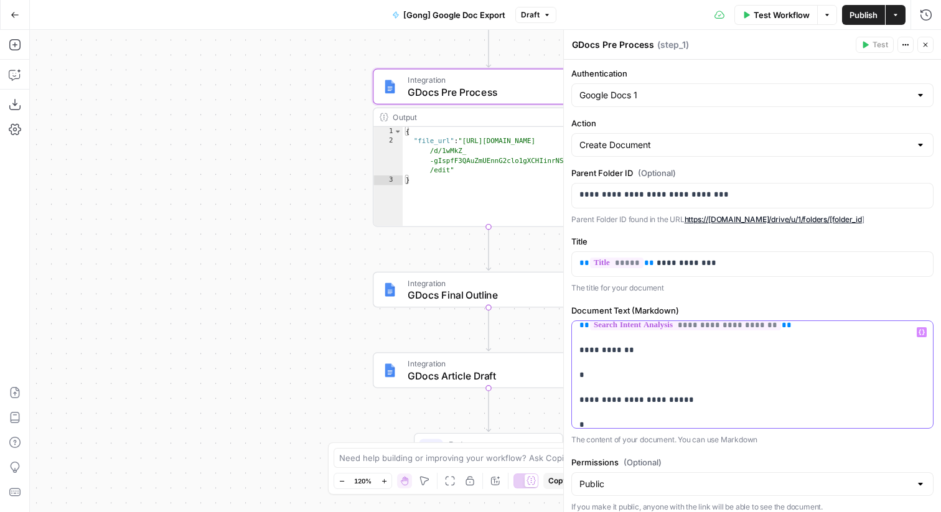
scroll to position [39, 0]
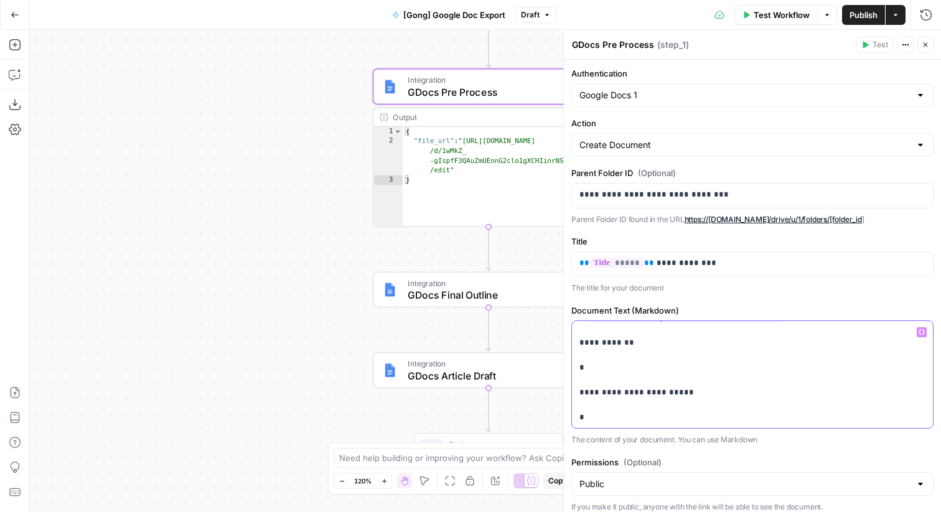
drag, startPoint x: 593, startPoint y: 371, endPoint x: 572, endPoint y: 370, distance: 20.6
click at [572, 370] on div "**********" at bounding box center [752, 375] width 361 height 108
click at [924, 330] on button "Variables Menu" at bounding box center [921, 332] width 10 height 10
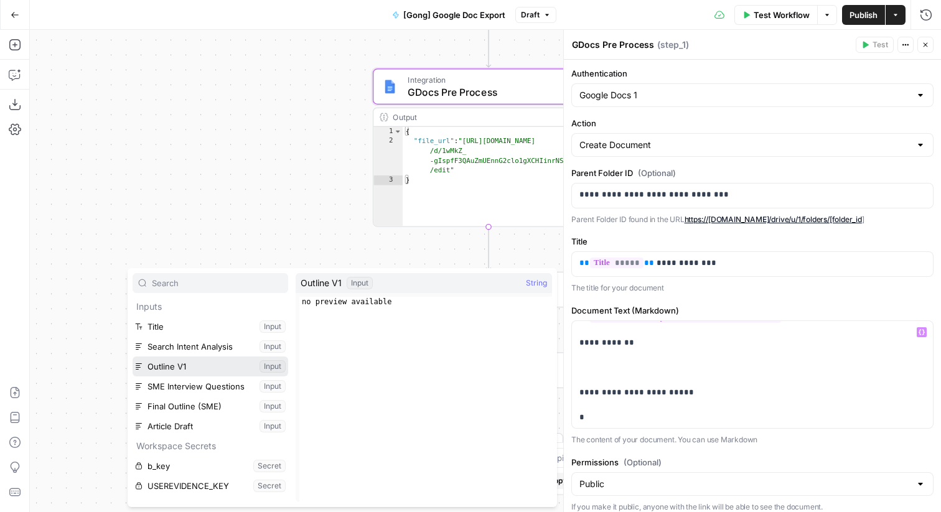
click at [250, 373] on button "Select variable Outline V1" at bounding box center [211, 366] width 156 height 20
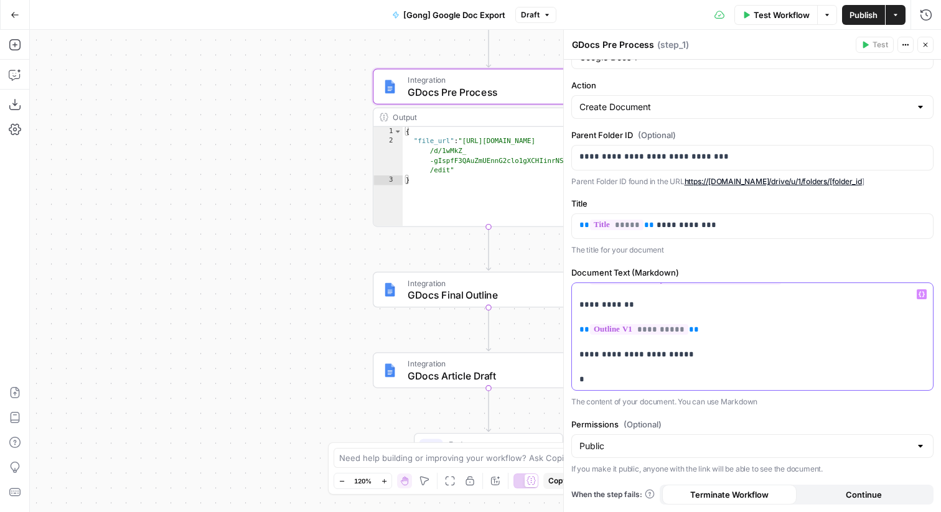
scroll to position [38, 0]
drag, startPoint x: 596, startPoint y: 375, endPoint x: 565, endPoint y: 376, distance: 30.5
click at [565, 376] on div "**********" at bounding box center [752, 271] width 378 height 482
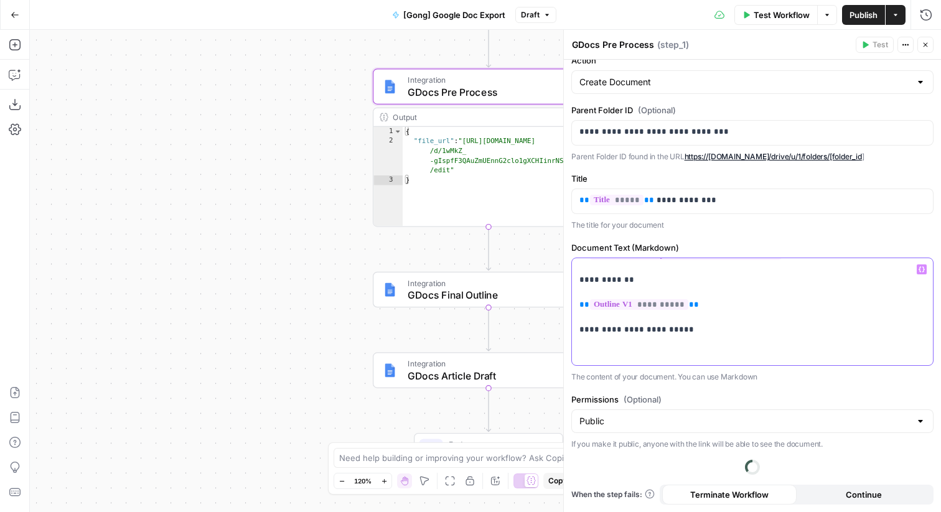
click at [924, 293] on p "**********" at bounding box center [752, 292] width 346 height 137
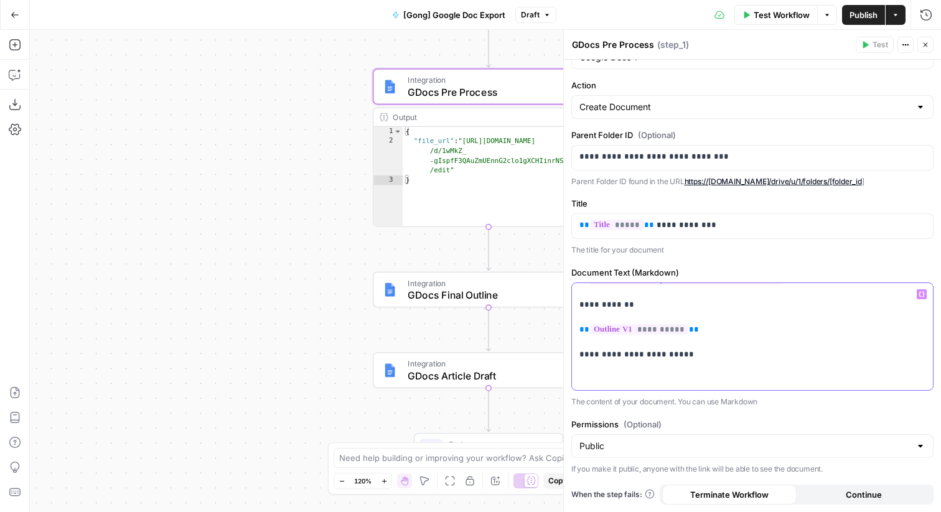
click at [811, 362] on p "**********" at bounding box center [752, 317] width 346 height 137
click at [791, 383] on p "**********" at bounding box center [752, 317] width 346 height 137
click at [924, 292] on button "Variables Menu" at bounding box center [921, 294] width 10 height 10
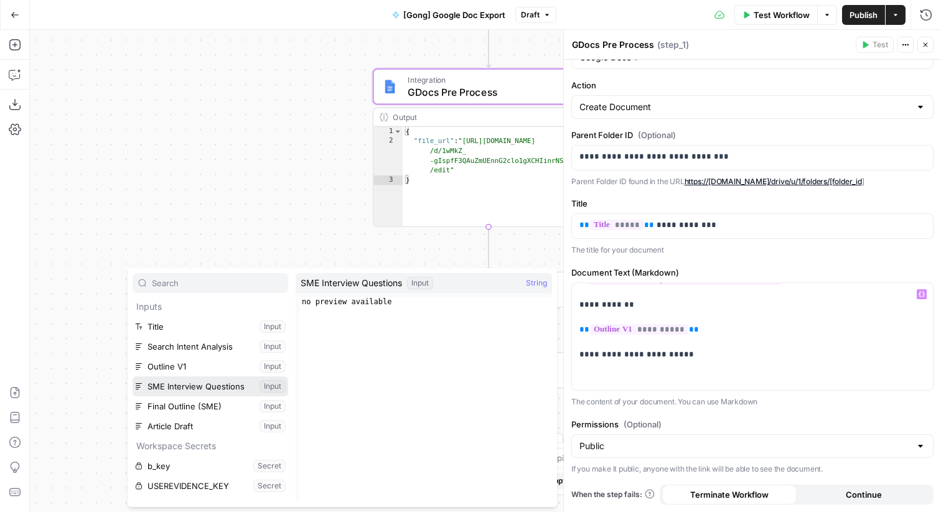
click at [233, 387] on button "Select variable SME Interview Questions" at bounding box center [211, 386] width 156 height 20
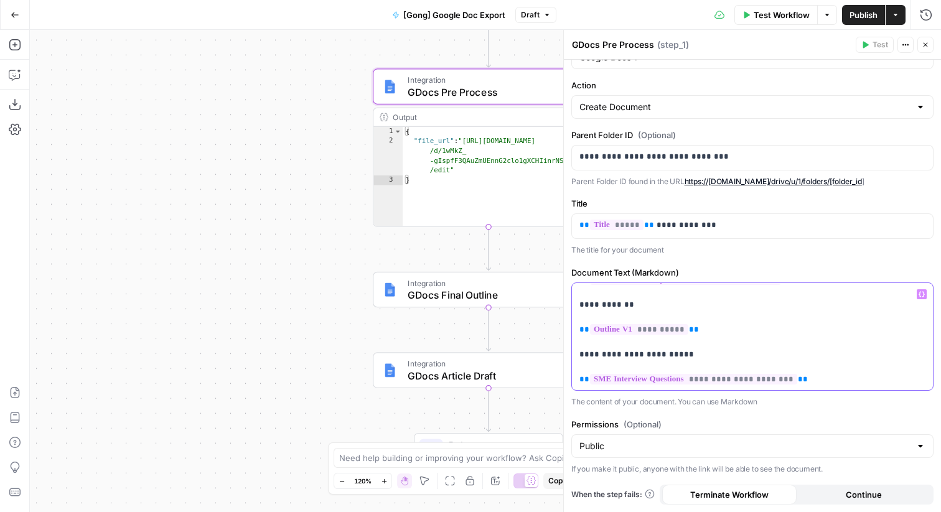
scroll to position [0, 0]
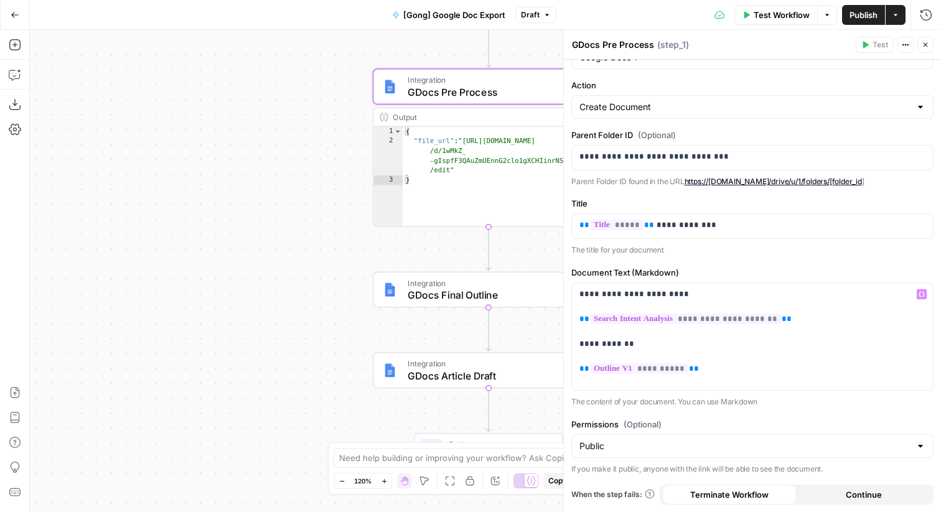
click at [923, 43] on icon "button" at bounding box center [925, 45] width 4 height 4
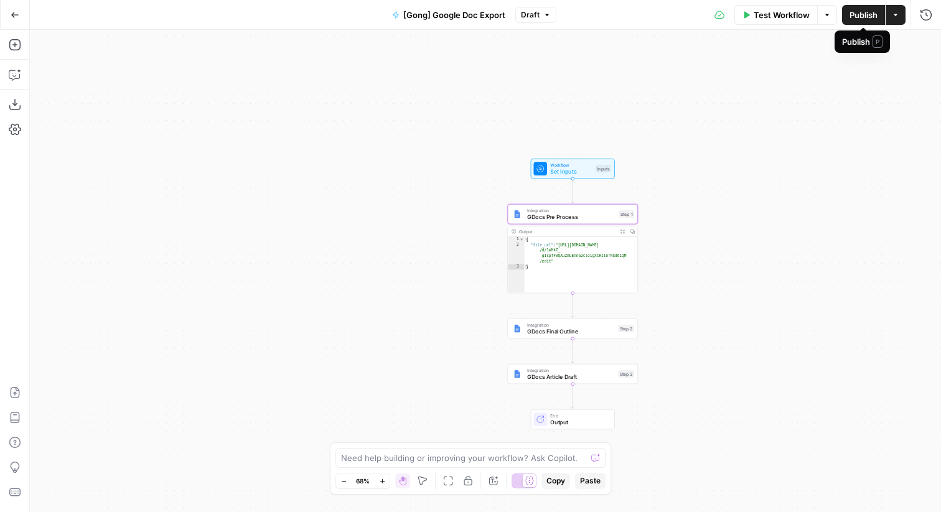
click at [863, 18] on span "Publish" at bounding box center [863, 15] width 28 height 12
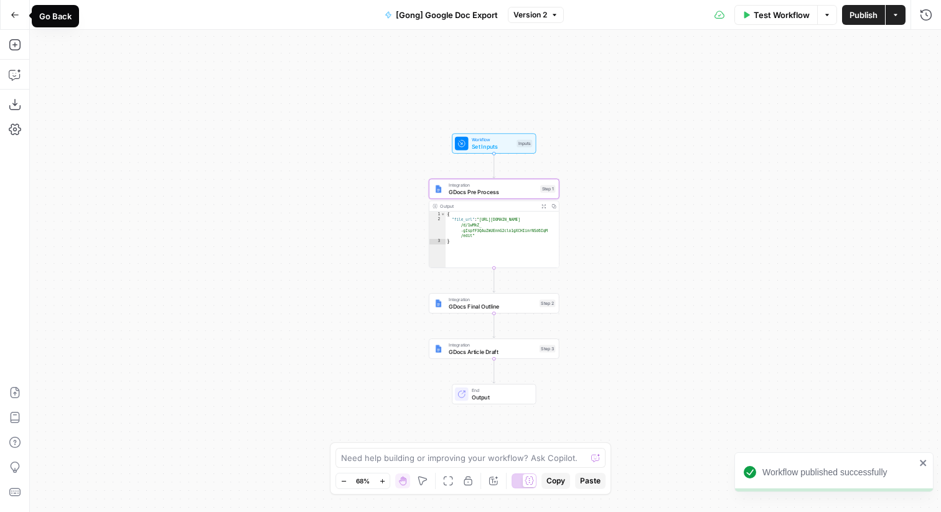
click at [17, 12] on icon "button" at bounding box center [15, 15] width 9 height 9
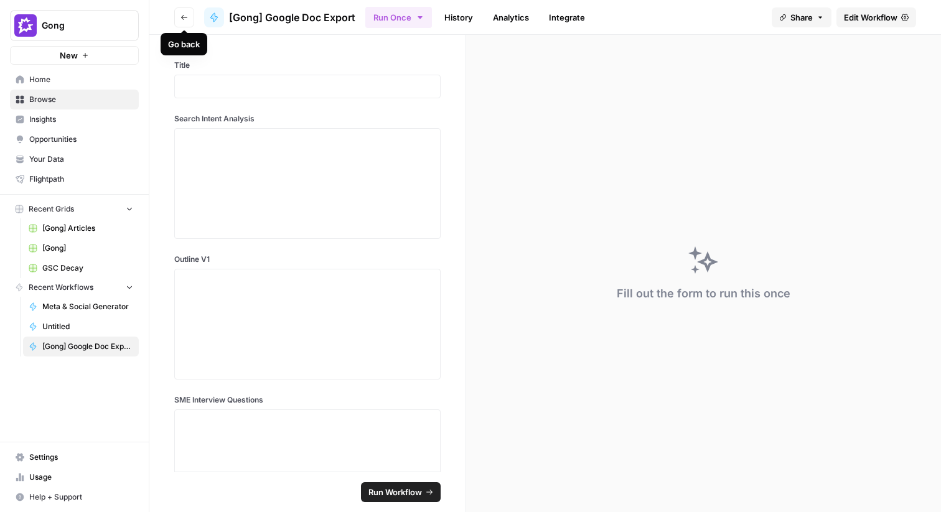
click at [185, 19] on icon "button" at bounding box center [183, 17] width 7 height 7
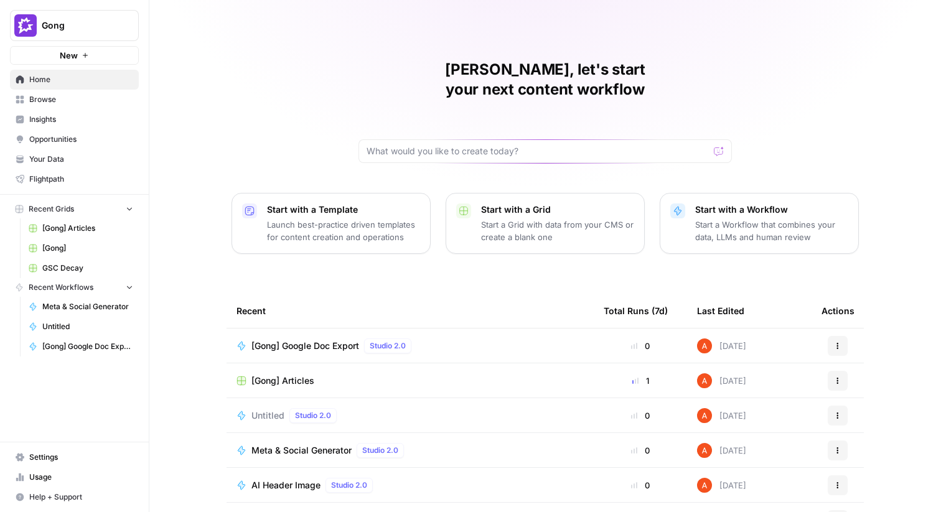
click at [296, 374] on span "[Gong] Articles" at bounding box center [282, 380] width 63 height 12
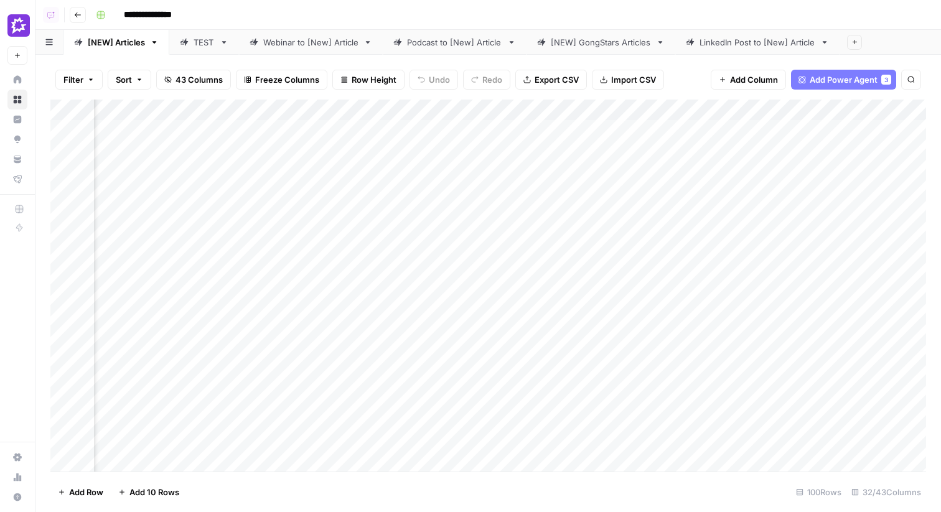
scroll to position [0, 3588]
click at [882, 109] on span "Add Column" at bounding box center [897, 110] width 44 height 11
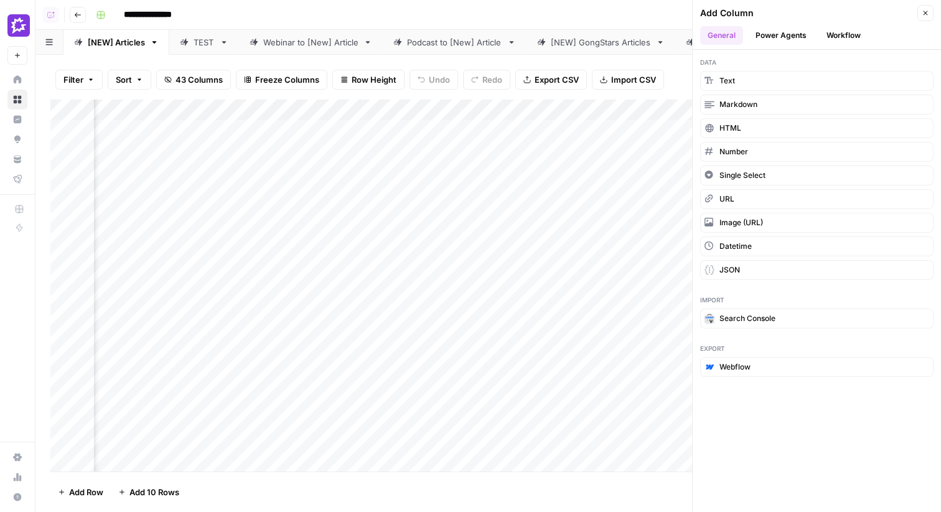
click at [785, 40] on button "Power Agents" at bounding box center [781, 35] width 66 height 19
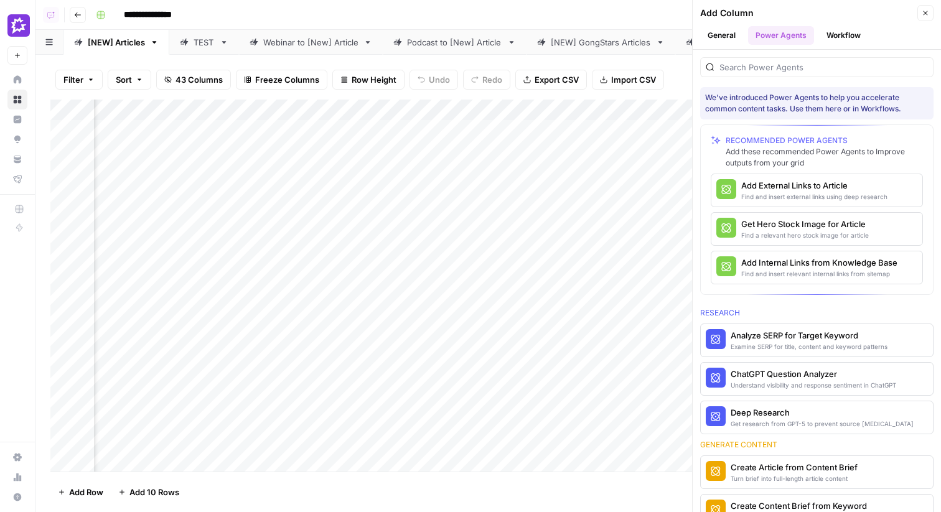
click at [728, 39] on button "General" at bounding box center [721, 35] width 43 height 19
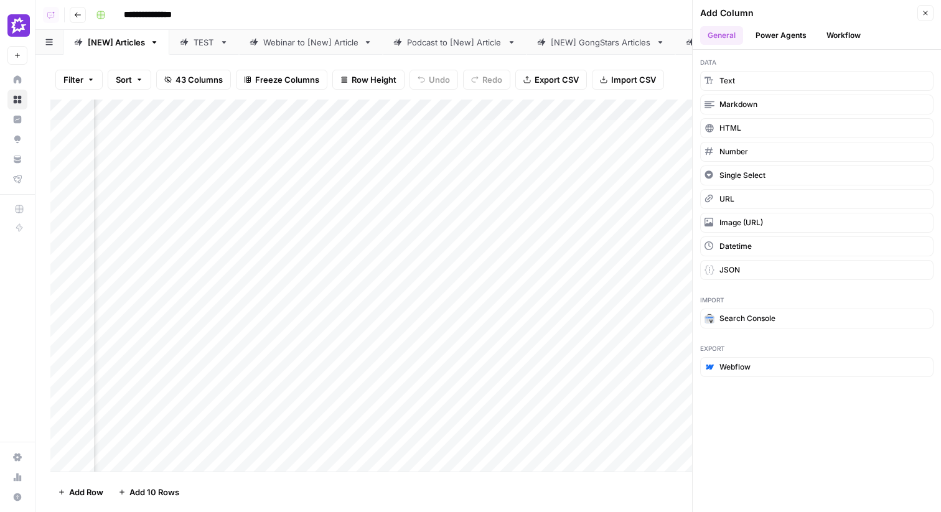
click at [837, 42] on button "Workflow" at bounding box center [843, 35] width 49 height 19
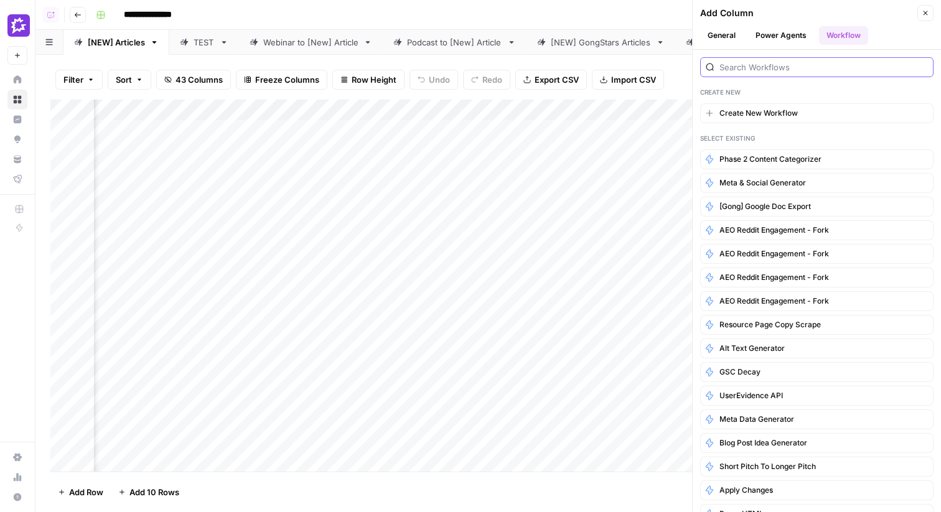
click at [770, 67] on input "search" at bounding box center [823, 67] width 208 height 12
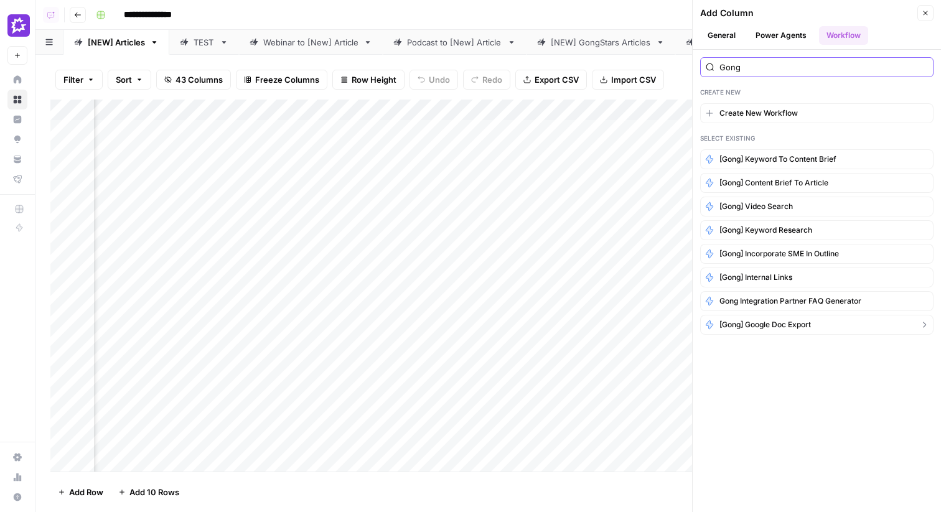
type input "Gong"
click at [783, 320] on span "[Gong] Google Doc Export" at bounding box center [764, 324] width 91 height 11
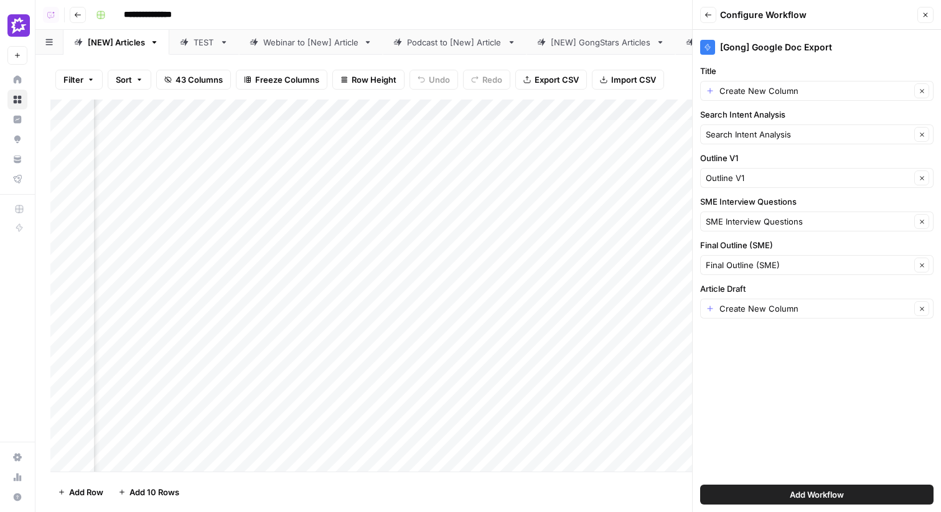
click at [786, 100] on div "Create New Column Clear" at bounding box center [816, 91] width 233 height 20
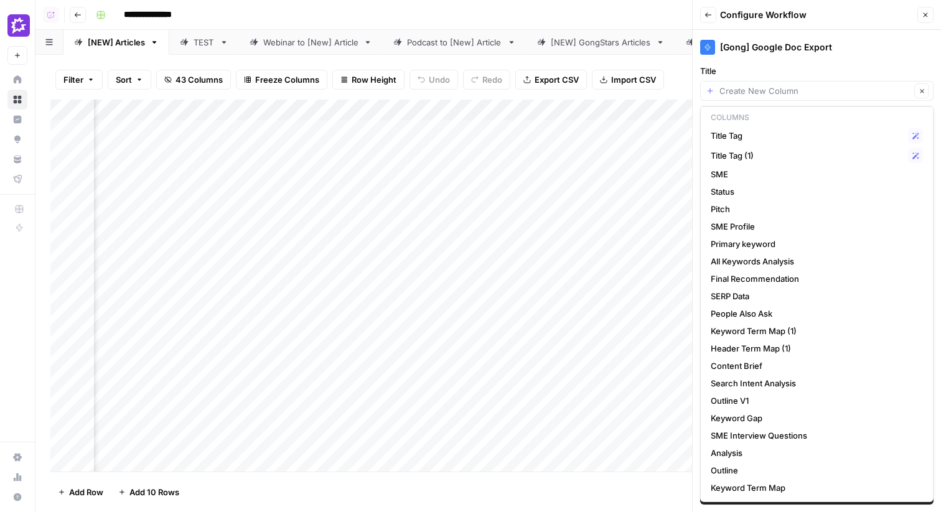
scroll to position [0, 0]
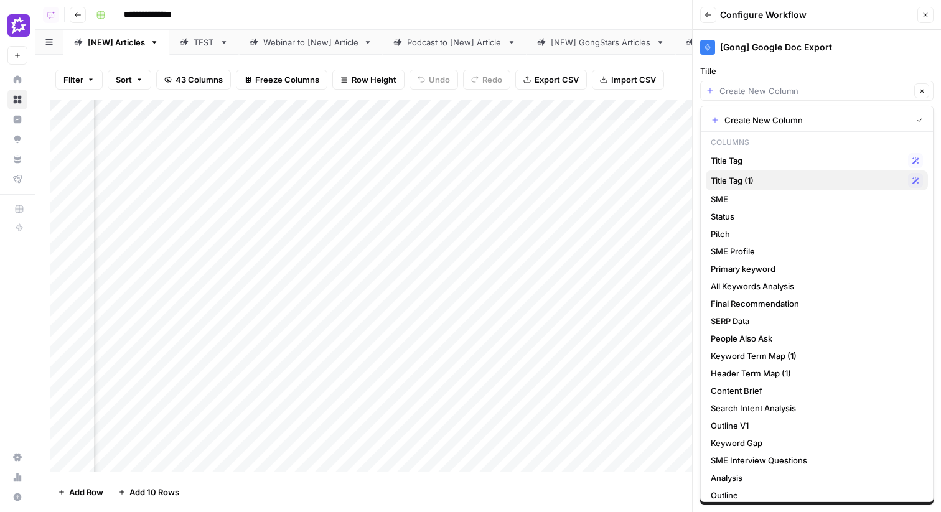
click at [784, 184] on span "Title Tag (1)" at bounding box center [806, 180] width 192 height 12
type input "Title Tag (1)"
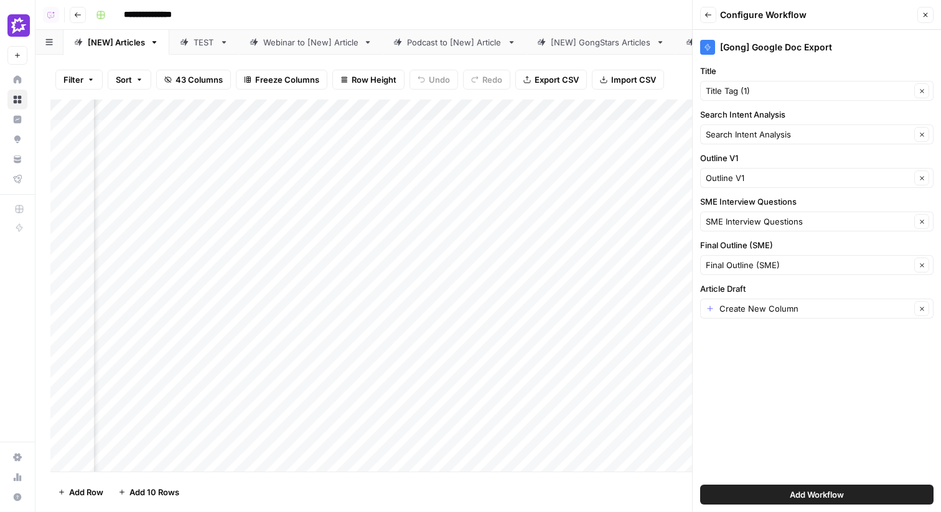
scroll to position [0, 2684]
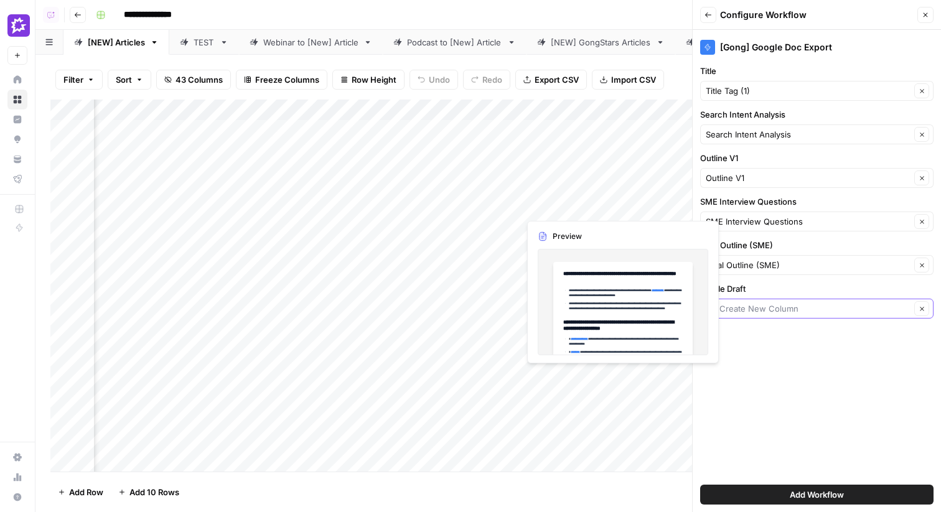
click at [765, 310] on input "Article Draft" at bounding box center [814, 308] width 191 height 12
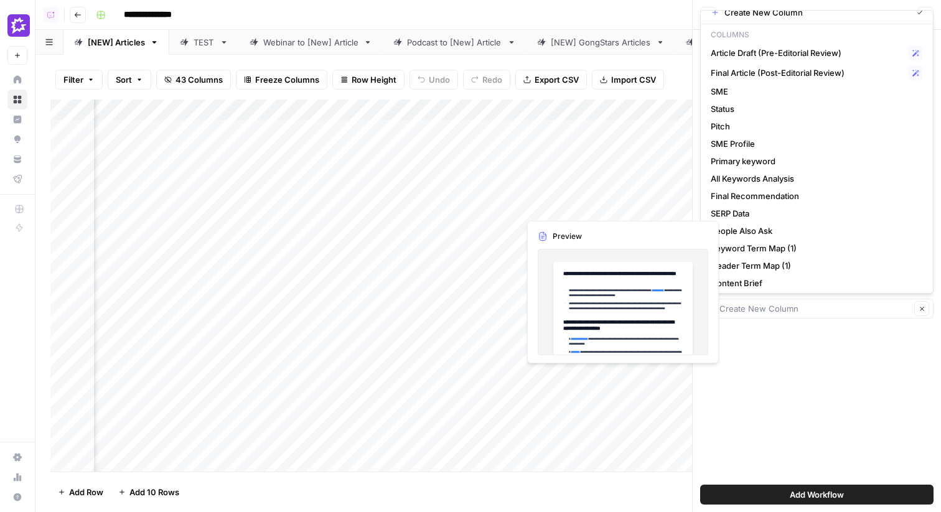
scroll to position [4, 0]
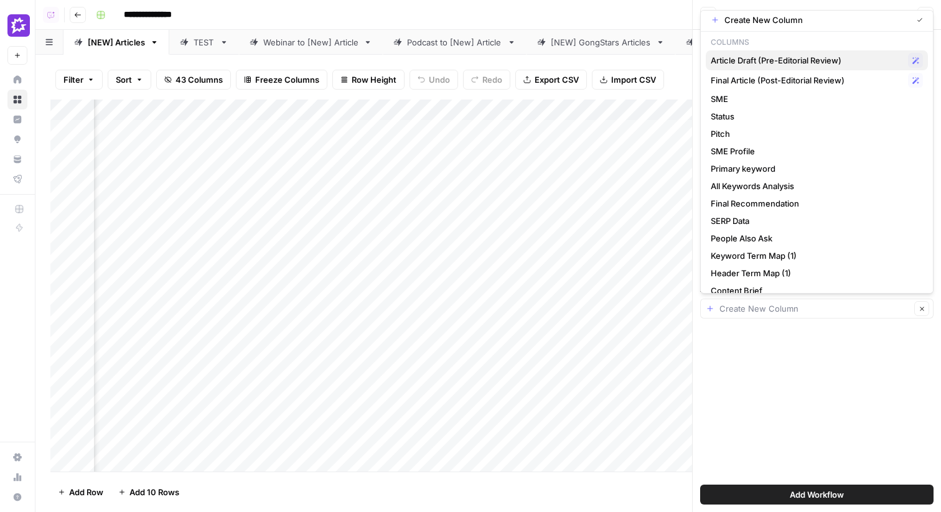
click at [818, 66] on span "Article Draft (Pre-Editorial Review)" at bounding box center [806, 60] width 192 height 12
type input "Article Draft (Pre-Editorial Review)"
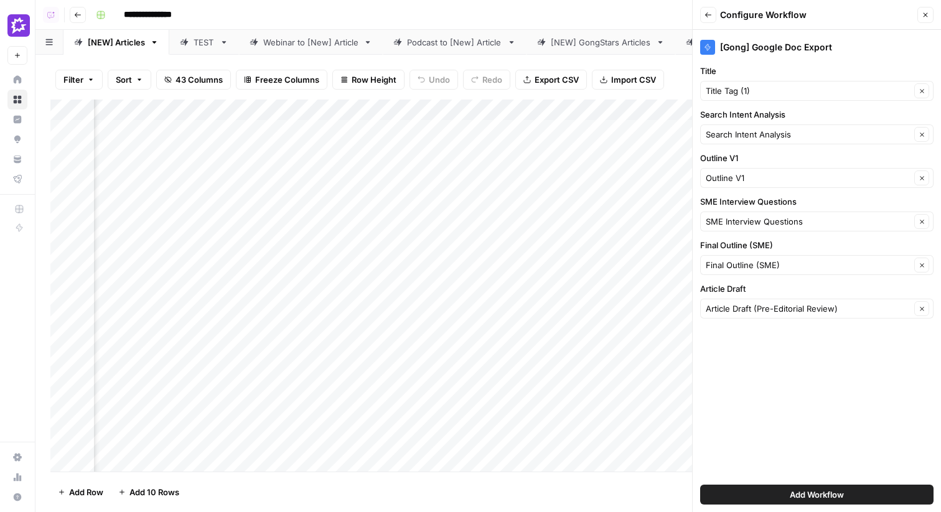
click at [822, 486] on button "Add Workflow" at bounding box center [816, 495] width 233 height 20
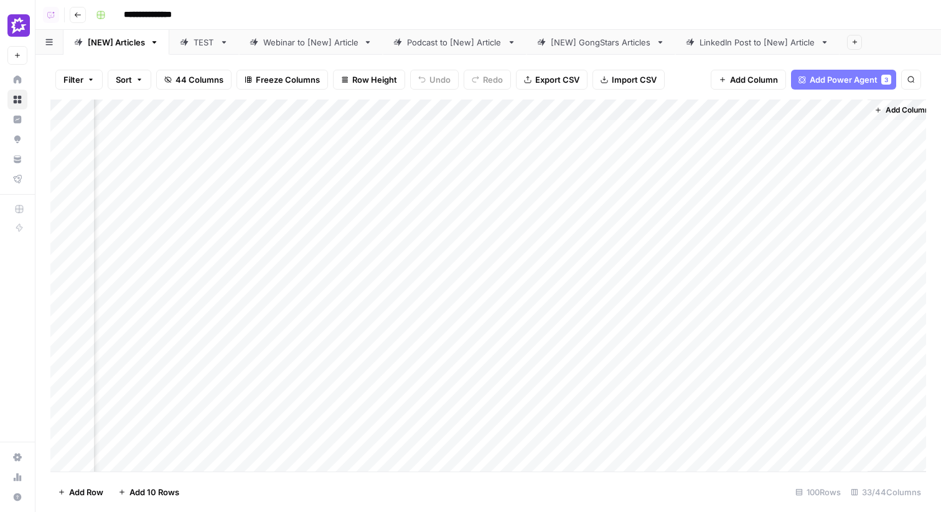
scroll to position [0, 3749]
drag, startPoint x: 745, startPoint y: 110, endPoint x: 273, endPoint y: 123, distance: 471.7
click at [273, 123] on div "Add Column" at bounding box center [487, 286] width 875 height 372
drag, startPoint x: 625, startPoint y: 115, endPoint x: 285, endPoint y: 116, distance: 340.3
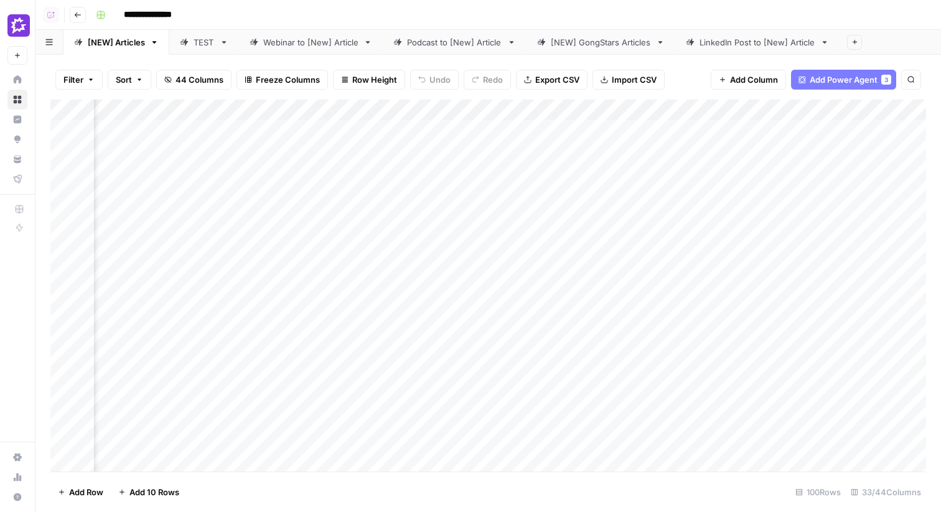
click at [287, 116] on div "Add Column" at bounding box center [487, 286] width 875 height 372
drag, startPoint x: 895, startPoint y: 114, endPoint x: 730, endPoint y: 115, distance: 165.5
click at [730, 115] on div "Add Column" at bounding box center [487, 286] width 875 height 372
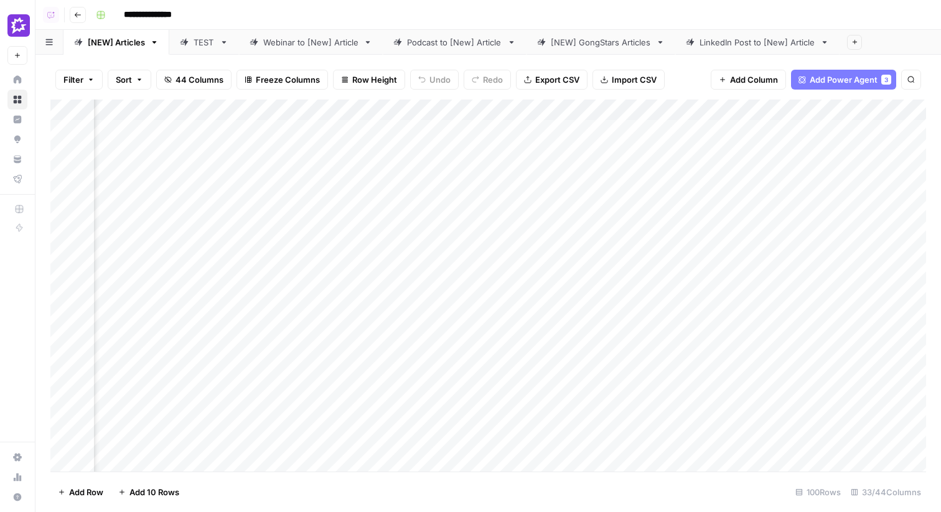
click at [710, 114] on div "Add Column" at bounding box center [487, 286] width 875 height 372
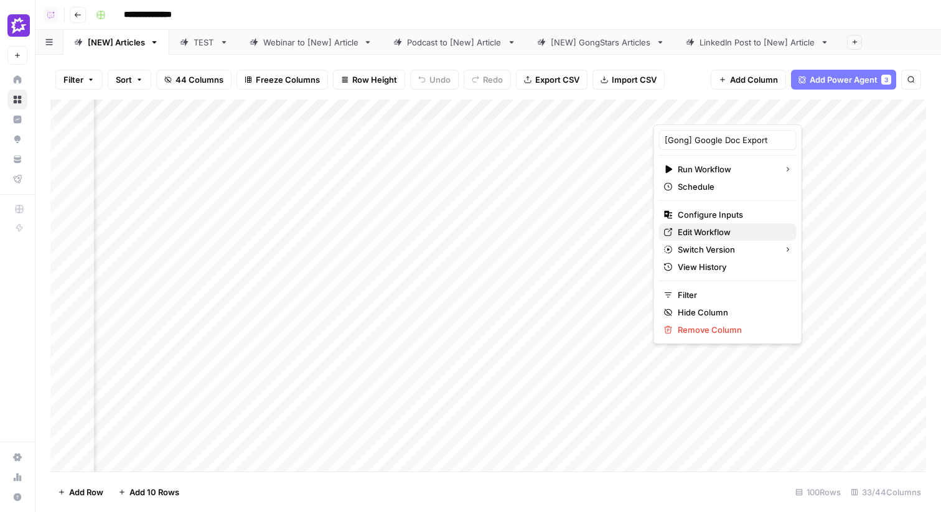
click at [707, 232] on span "Edit Workflow" at bounding box center [731, 232] width 109 height 12
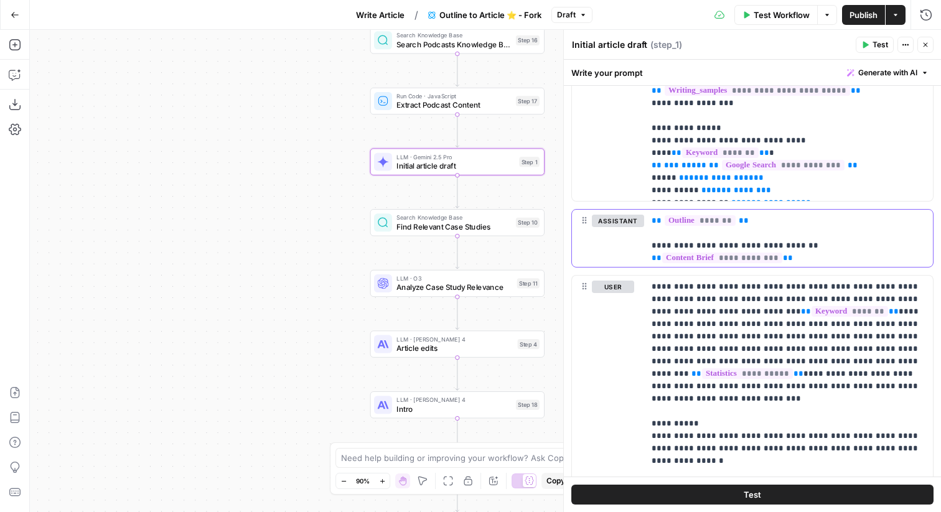
scroll to position [1025, 0]
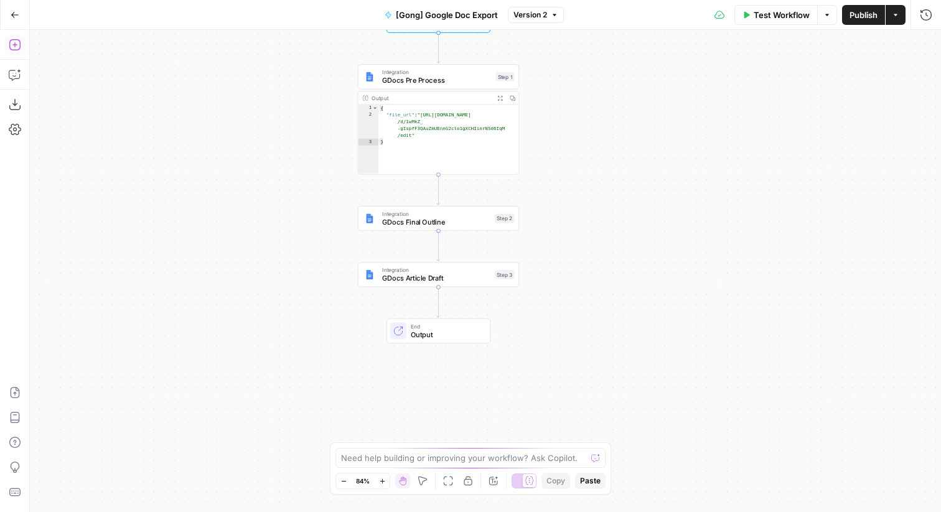
click at [19, 49] on icon "button" at bounding box center [14, 44] width 11 height 11
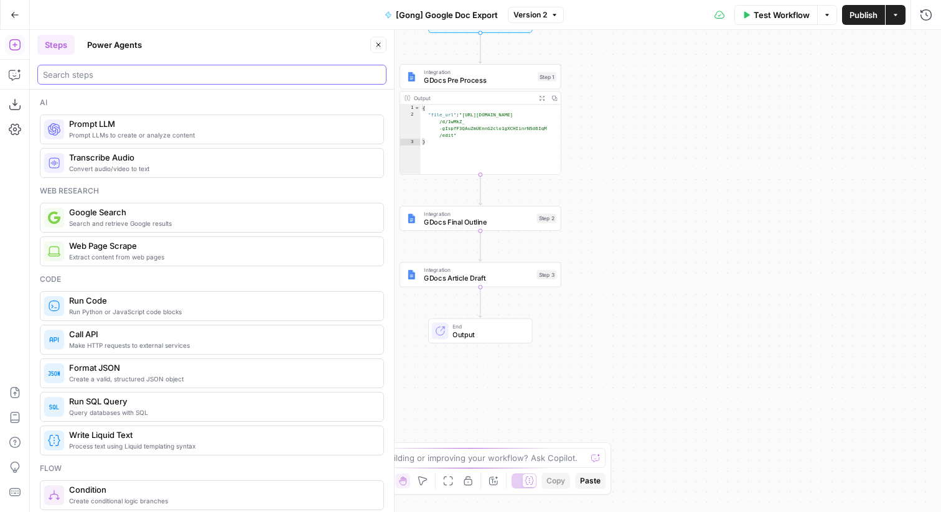
click at [172, 75] on input "search" at bounding box center [212, 74] width 338 height 12
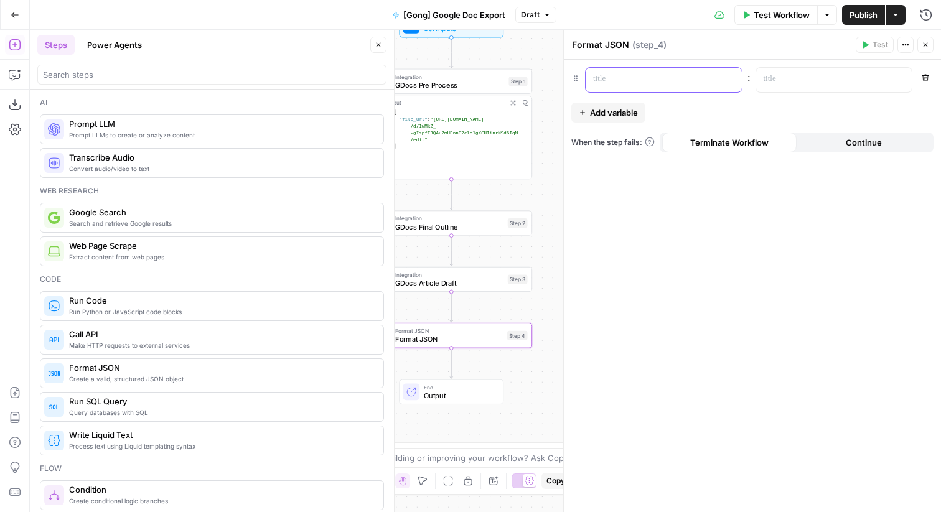
click at [621, 82] on p at bounding box center [653, 79] width 121 height 12
click at [625, 112] on span "Add variable" at bounding box center [614, 112] width 48 height 12
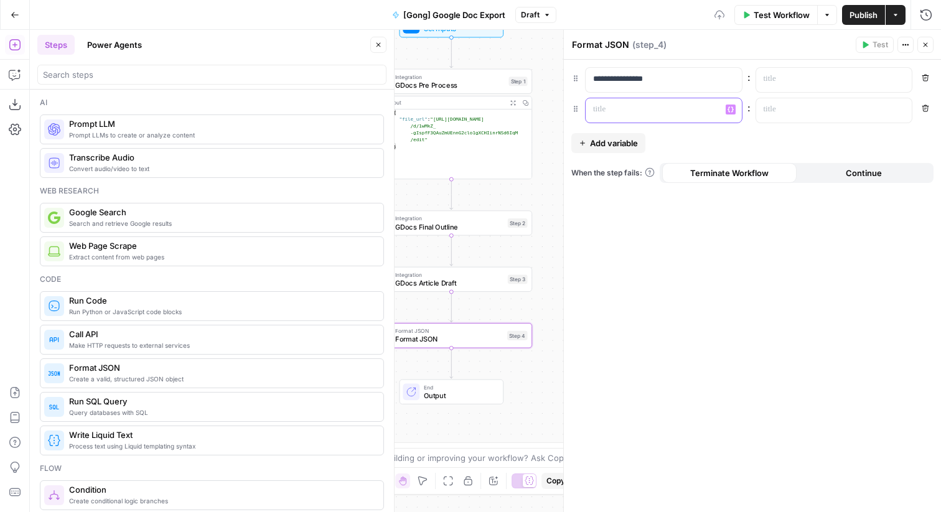
click at [633, 118] on div at bounding box center [653, 110] width 136 height 24
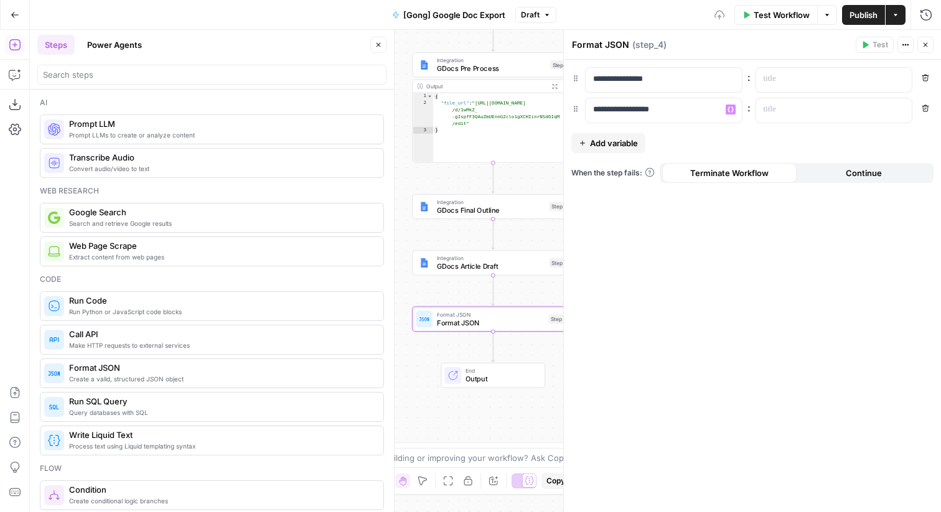
click at [630, 144] on span "Add variable" at bounding box center [614, 143] width 48 height 12
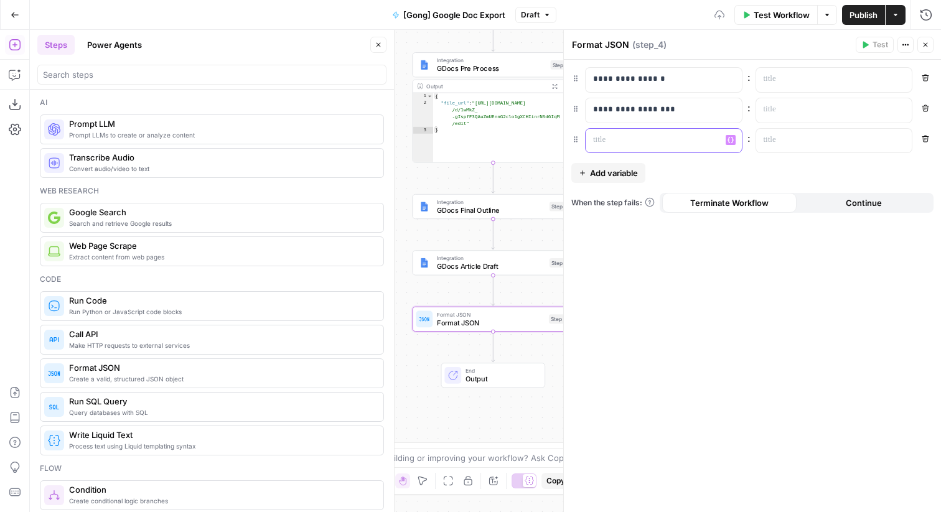
click at [641, 146] on div at bounding box center [653, 141] width 136 height 24
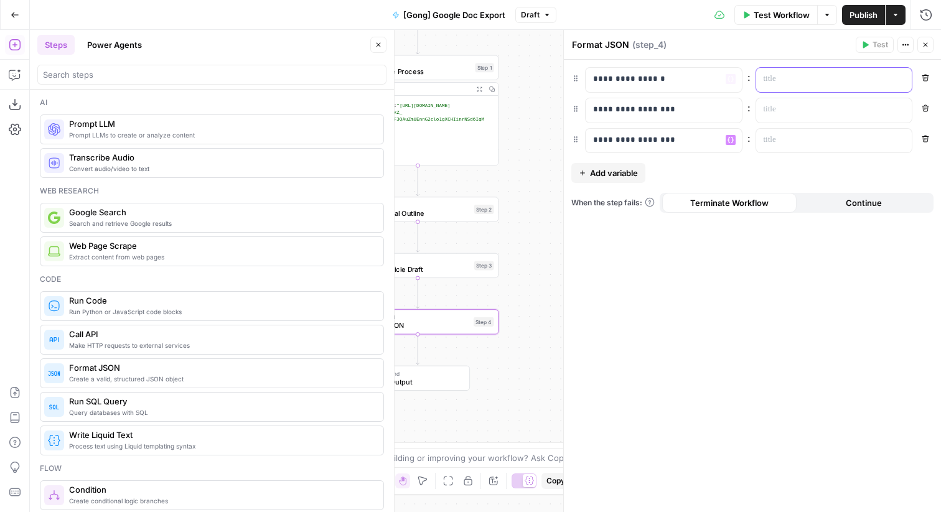
click at [789, 76] on p at bounding box center [823, 79] width 121 height 12
click at [901, 78] on icon "button" at bounding box center [900, 80] width 6 height 6
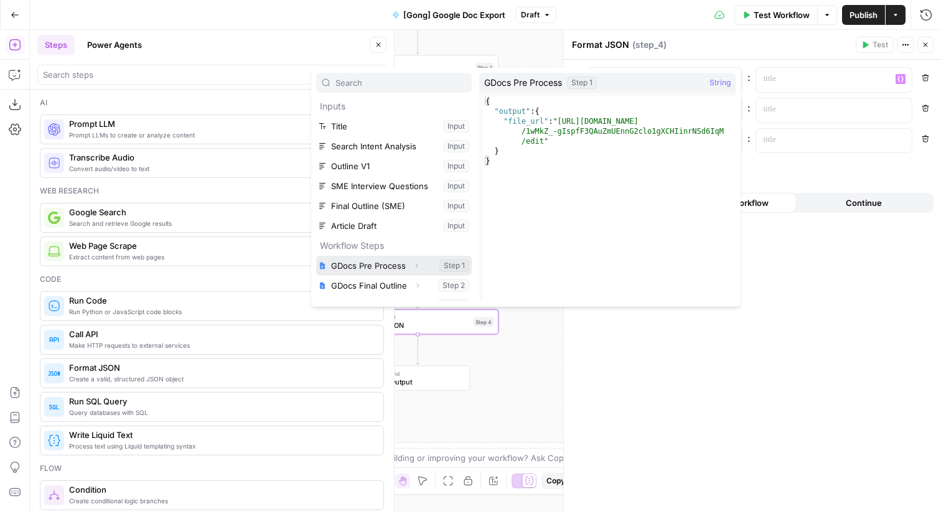
click at [417, 262] on icon "button" at bounding box center [415, 265] width 7 height 7
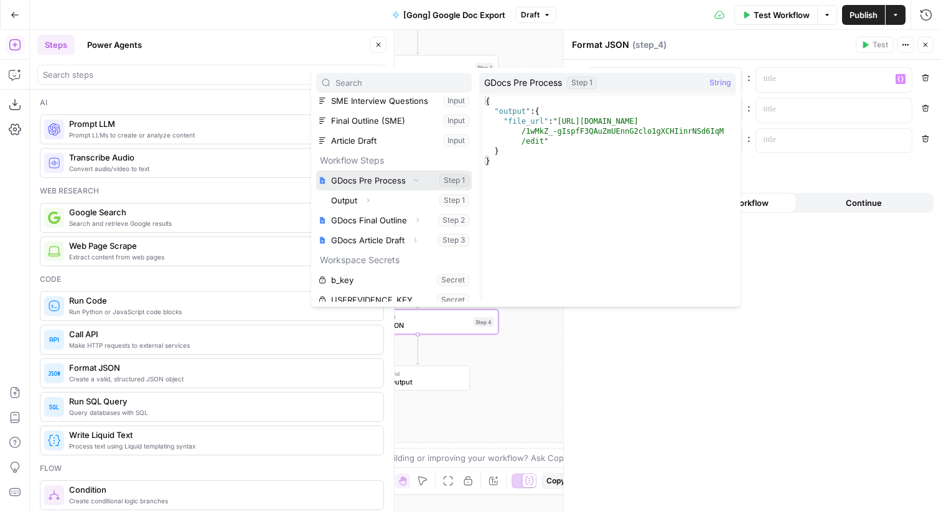
scroll to position [93, 0]
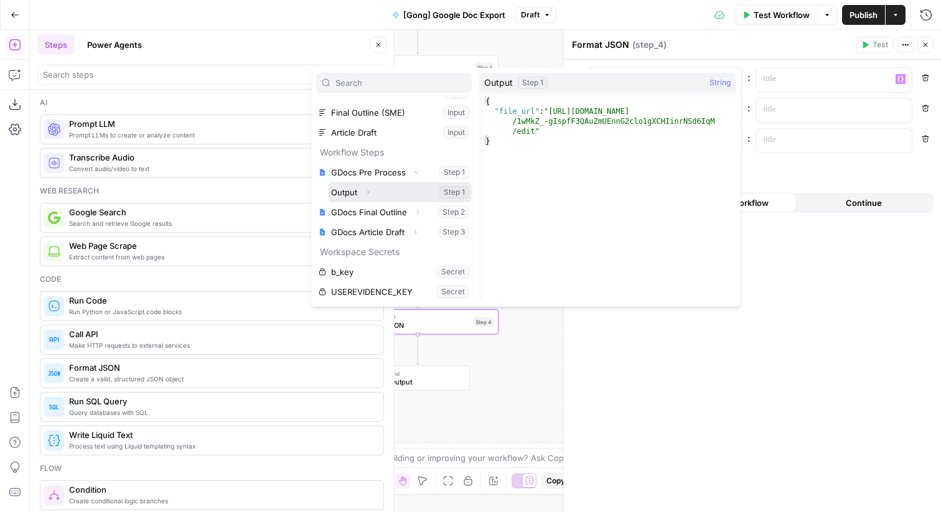
click at [369, 195] on icon "button" at bounding box center [367, 191] width 7 height 7
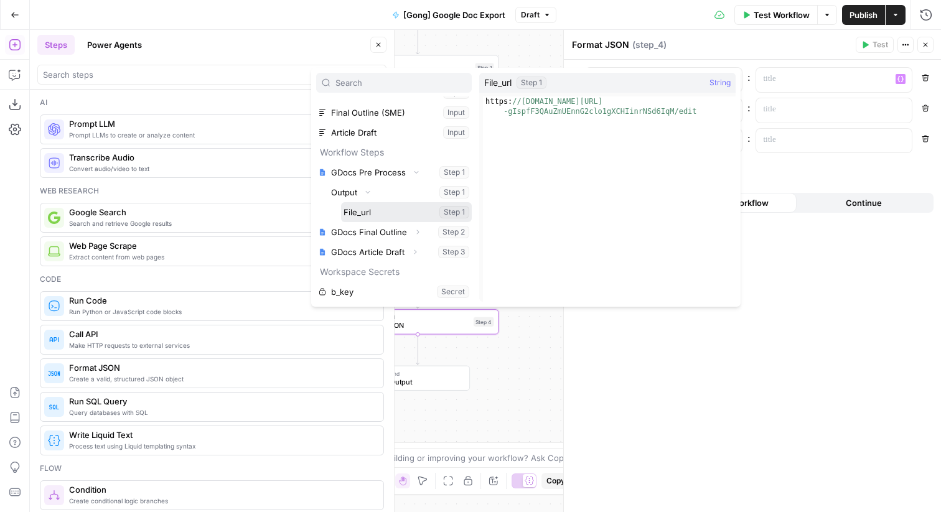
click at [382, 211] on button "Select variable File_url" at bounding box center [406, 212] width 131 height 20
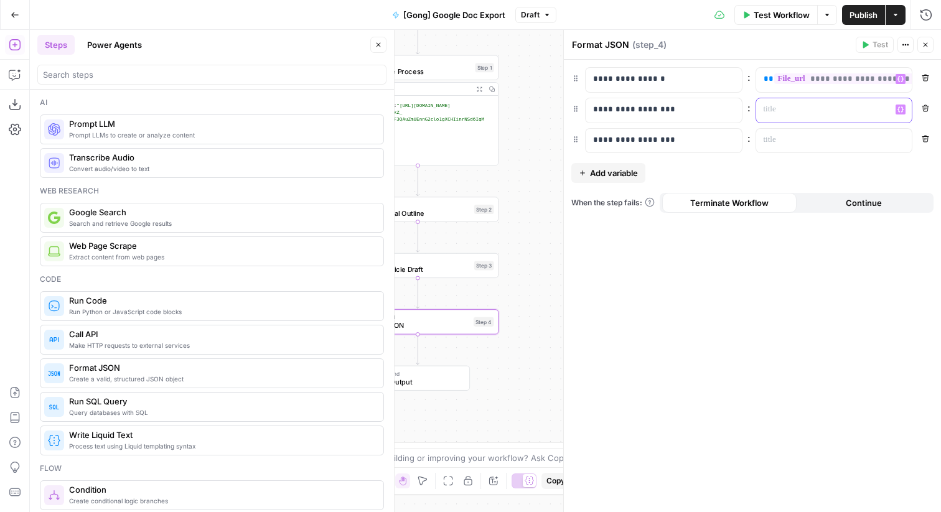
click at [812, 105] on p at bounding box center [823, 109] width 121 height 12
click at [793, 137] on p at bounding box center [823, 140] width 121 height 12
click at [832, 109] on span "**********" at bounding box center [843, 109] width 139 height 11
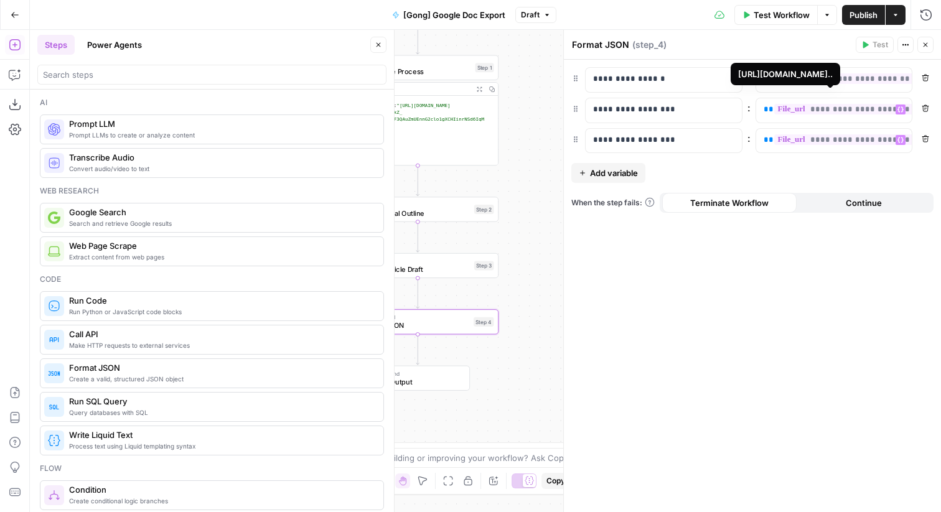
scroll to position [14, 0]
click at [832, 144] on span "**********" at bounding box center [843, 139] width 139 height 11
click at [926, 47] on icon "button" at bounding box center [924, 44] width 7 height 7
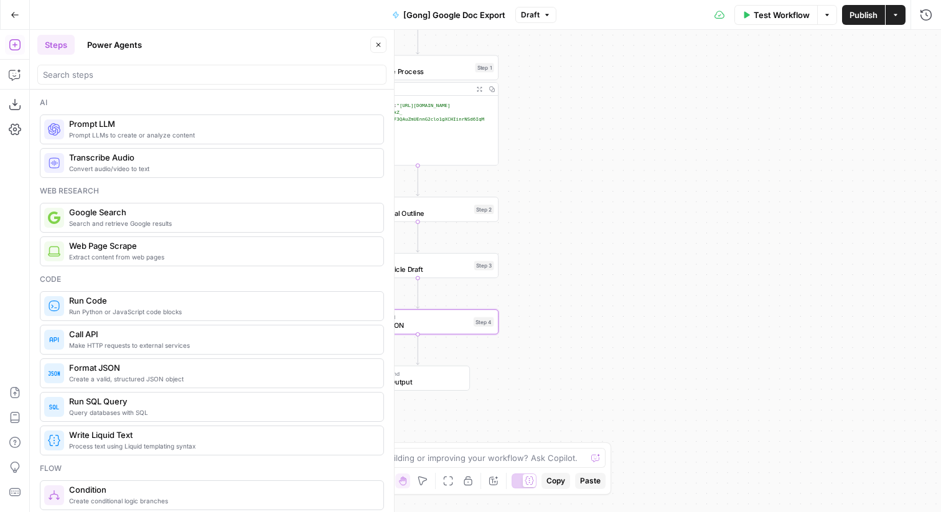
click at [855, 24] on button "Publish" at bounding box center [863, 15] width 43 height 20
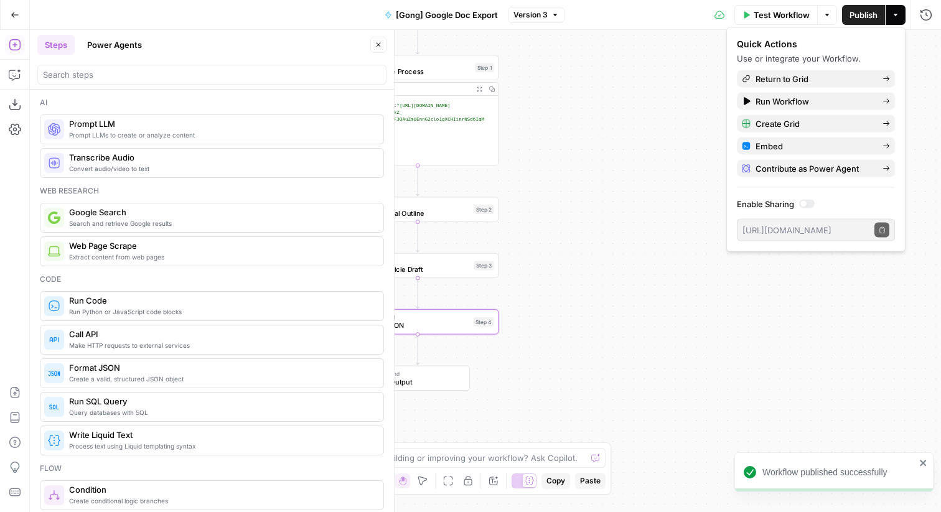
click at [378, 44] on icon "button" at bounding box center [377, 44] width 7 height 7
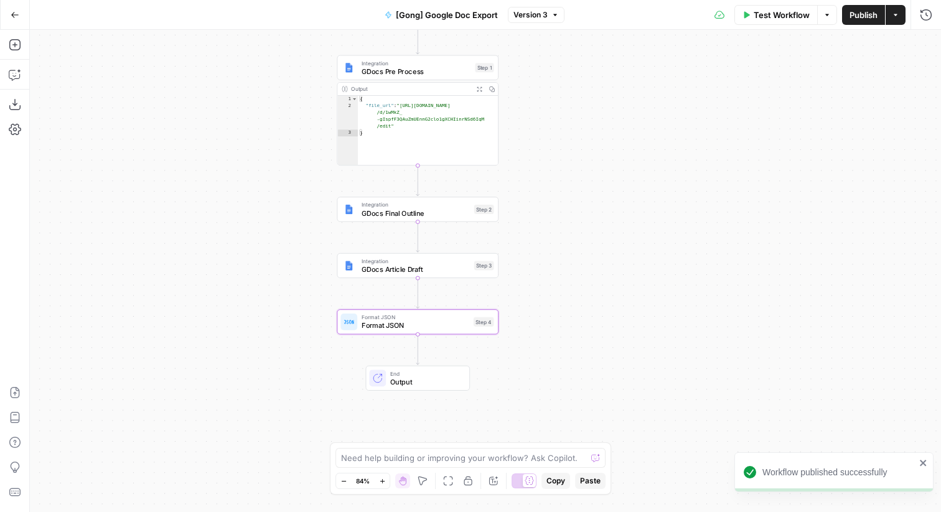
click at [21, 17] on button "Go Back" at bounding box center [15, 15] width 22 height 22
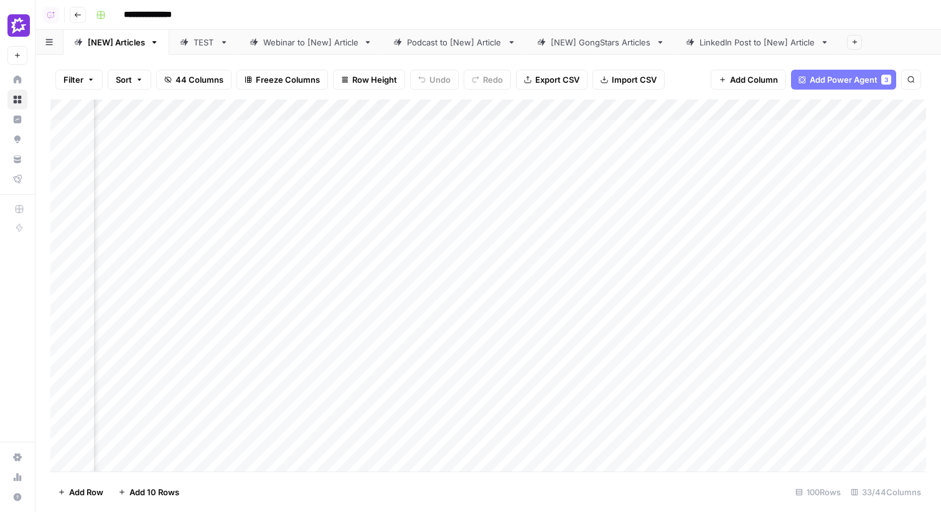
scroll to position [0, 3100]
click at [423, 130] on div "Add Column" at bounding box center [487, 286] width 875 height 372
click at [731, 134] on div "Add Column" at bounding box center [487, 286] width 875 height 372
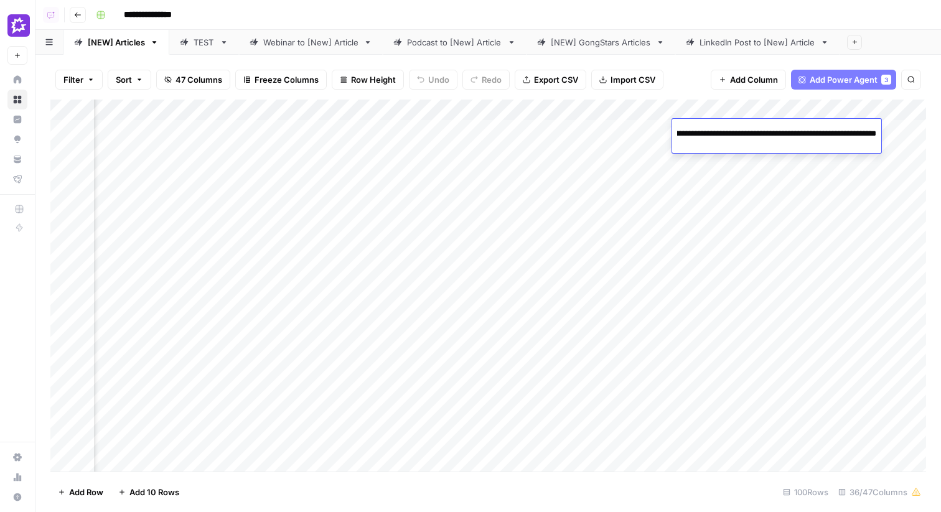
scroll to position [0, 0]
click at [745, 174] on div "Add Column" at bounding box center [487, 286] width 875 height 372
click at [671, 133] on div "Add Column" at bounding box center [487, 286] width 875 height 372
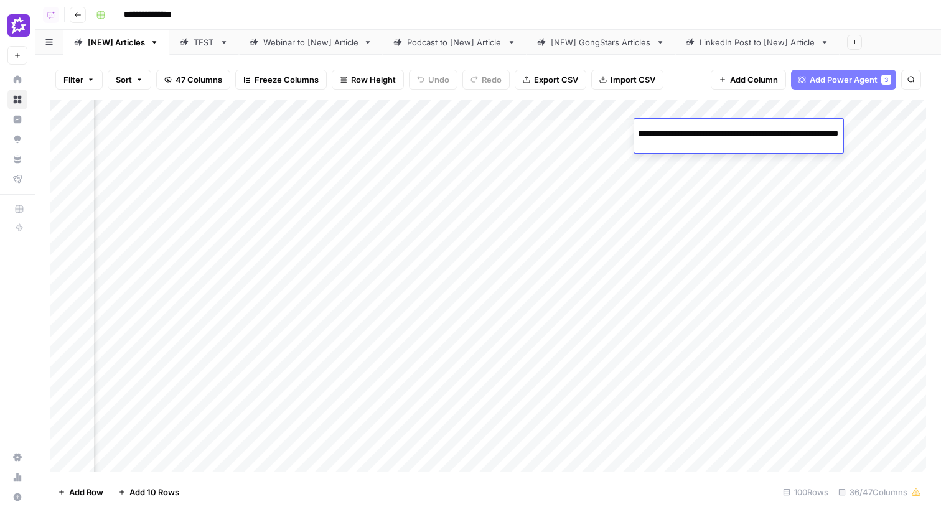
scroll to position [0, 0]
click at [815, 162] on div "Add Column" at bounding box center [487, 286] width 875 height 372
click at [805, 139] on div "Add Column" at bounding box center [487, 286] width 875 height 372
click at [715, 237] on div "Add Column" at bounding box center [487, 286] width 875 height 372
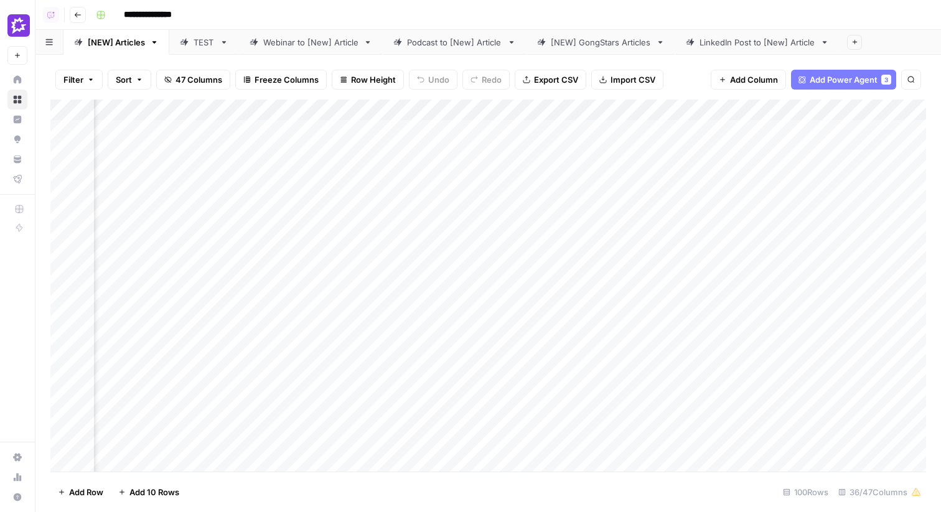
scroll to position [0, 3288]
